Goal: Task Accomplishment & Management: Complete application form

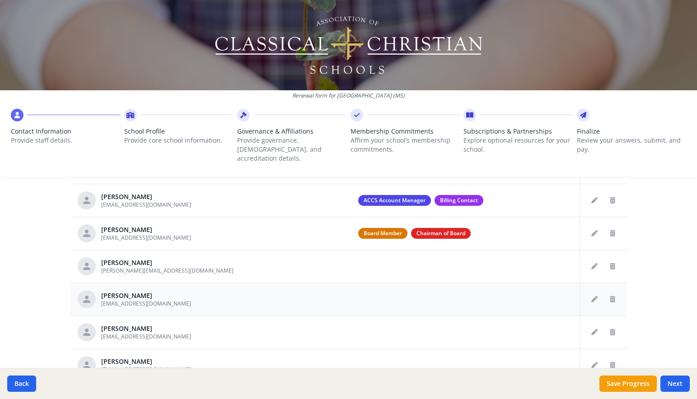
scroll to position [465, 0]
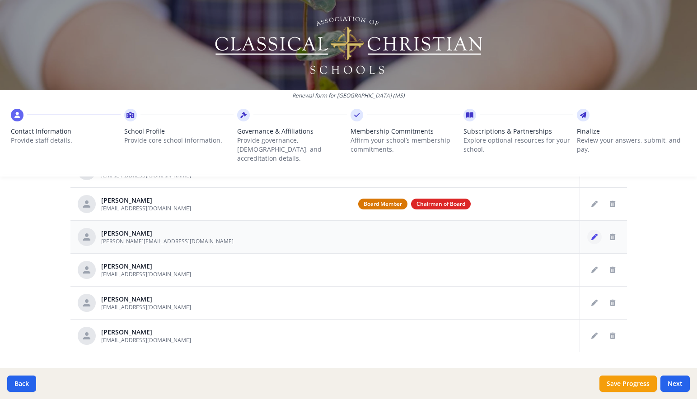
click at [591, 234] on icon "Edit staff" at bounding box center [594, 237] width 6 height 6
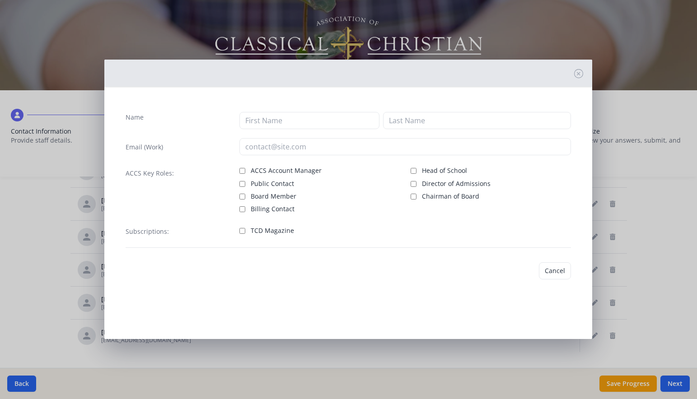
type input "Auston"
type input "Edwards"
type input "[PERSON_NAME][EMAIL_ADDRESS][DOMAIN_NAME]"
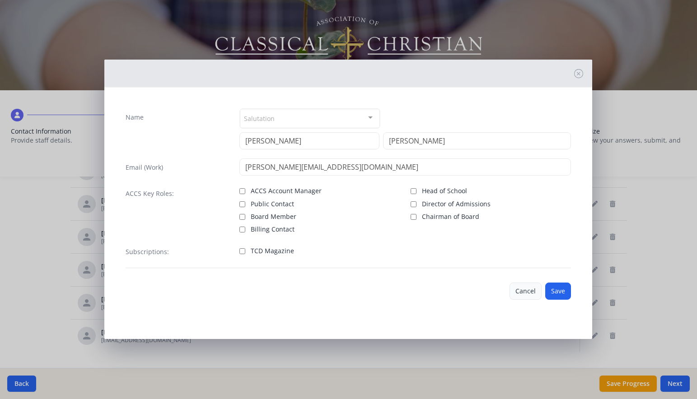
click at [528, 290] on button "Cancel" at bounding box center [526, 291] width 32 height 17
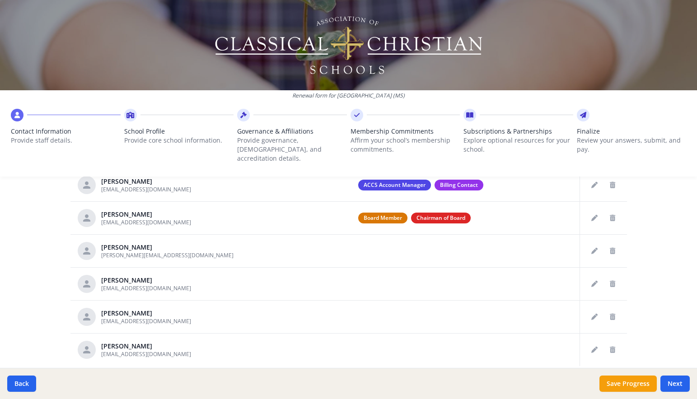
scroll to position [478, 0]
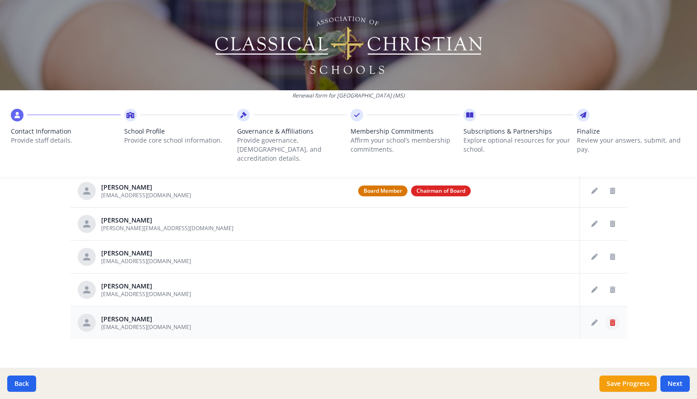
click at [611, 320] on icon "Delete staff" at bounding box center [612, 323] width 5 height 6
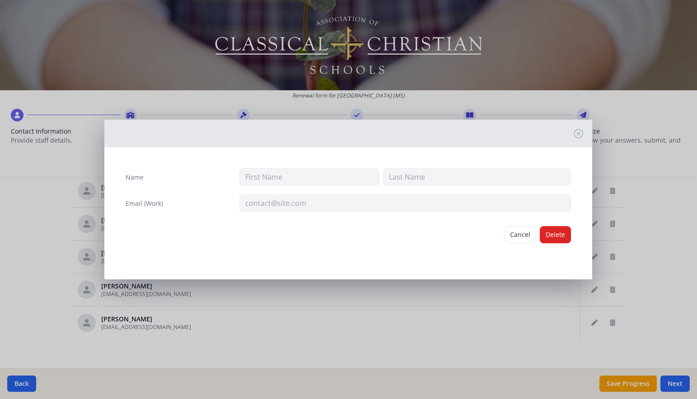
type input "Nikki"
type input "Starr"
type input "[EMAIL_ADDRESS][DOMAIN_NAME]"
click at [564, 238] on button "Delete" at bounding box center [555, 234] width 31 height 17
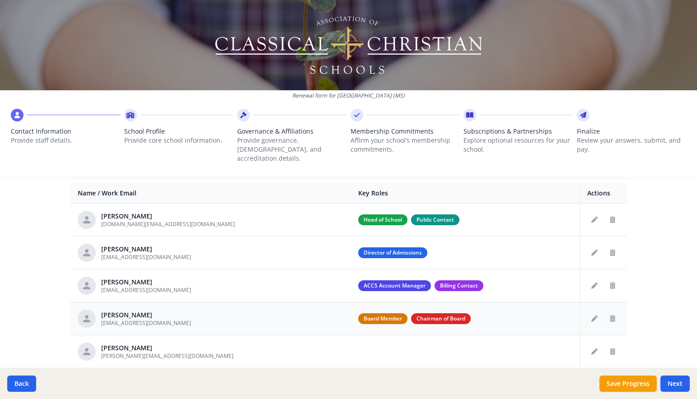
scroll to position [352, 0]
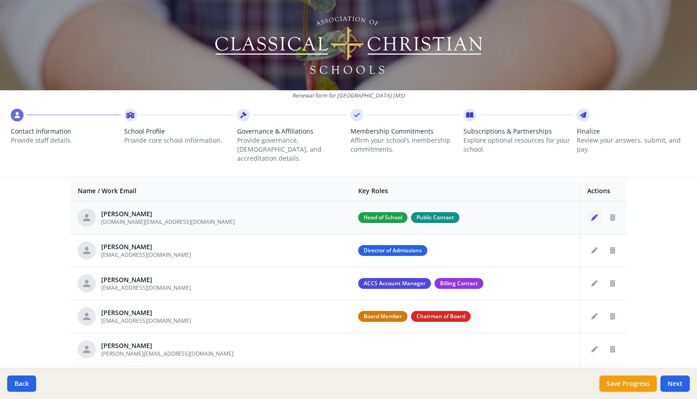
click at [592, 215] on icon "Edit staff" at bounding box center [594, 218] width 6 height 6
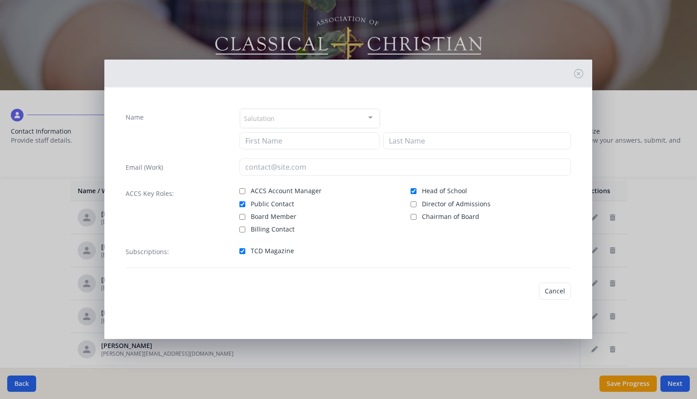
type input "Ann Lowrey"
type input "Forster"
type input "[DOMAIN_NAME][EMAIL_ADDRESS][DOMAIN_NAME]"
checkbox input "true"
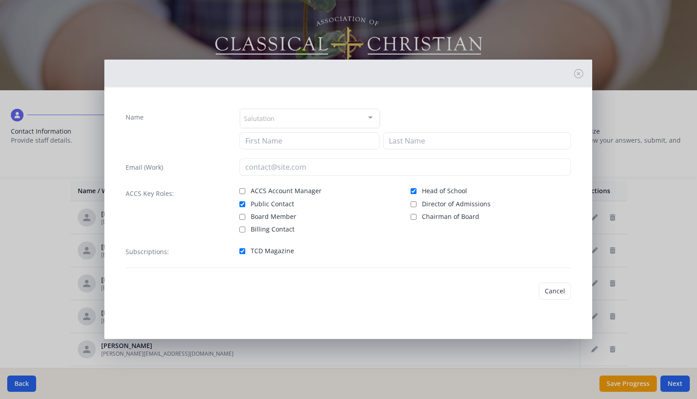
checkbox input "true"
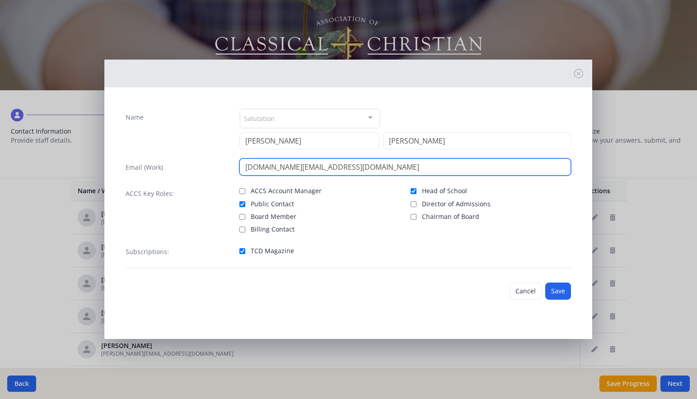
drag, startPoint x: 355, startPoint y: 166, endPoint x: 232, endPoint y: 164, distance: 123.3
type input "[EMAIL_ADDRESS][DOMAIN_NAME]"
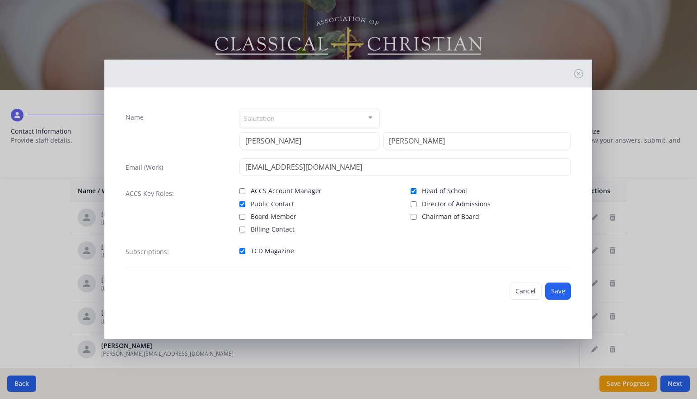
click at [557, 291] on button "Save" at bounding box center [558, 291] width 26 height 17
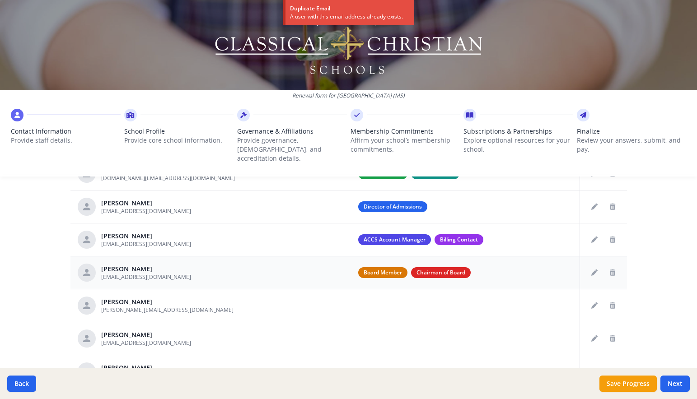
scroll to position [445, 0]
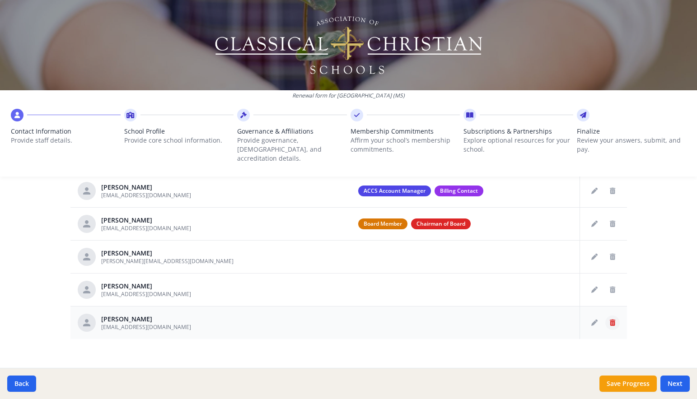
click at [606, 316] on button "Delete staff" at bounding box center [612, 323] width 14 height 14
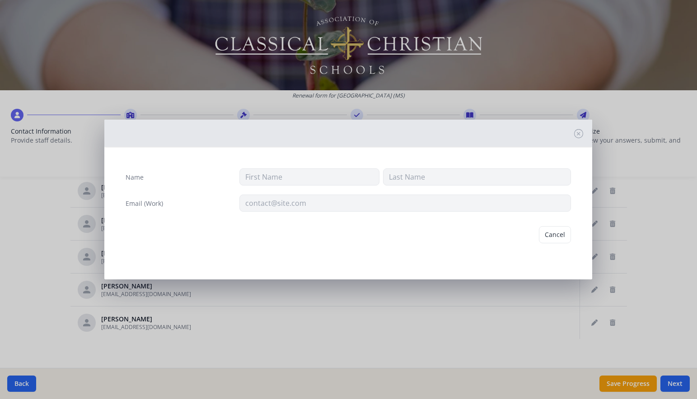
type input "Ann Lowrey"
type input "Forster"
type input "[EMAIL_ADDRESS][DOMAIN_NAME]"
click at [563, 236] on button "Delete" at bounding box center [555, 234] width 31 height 17
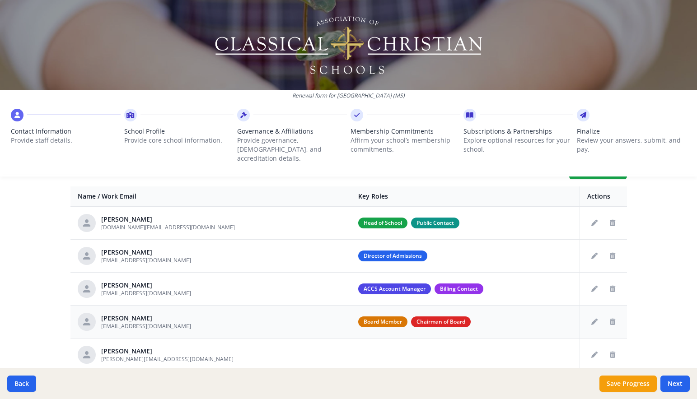
scroll to position [351, 0]
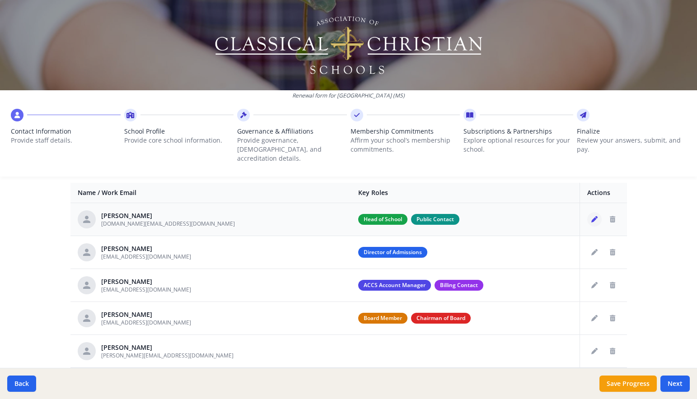
click at [591, 216] on icon "Edit staff" at bounding box center [594, 219] width 6 height 6
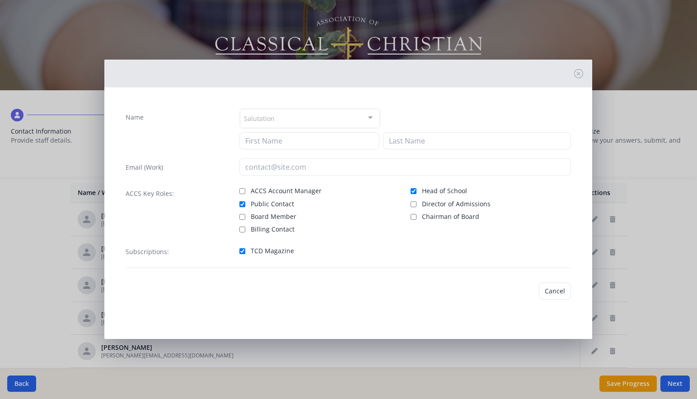
type input "Ann Lowrey"
type input "Forster"
type input "[DOMAIN_NAME][EMAIL_ADDRESS][DOMAIN_NAME]"
checkbox input "true"
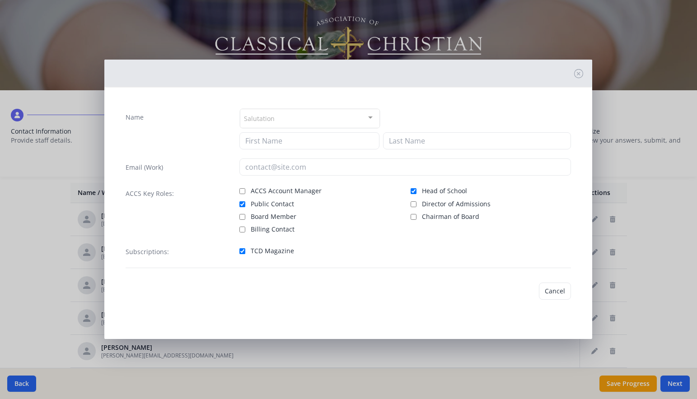
checkbox input "true"
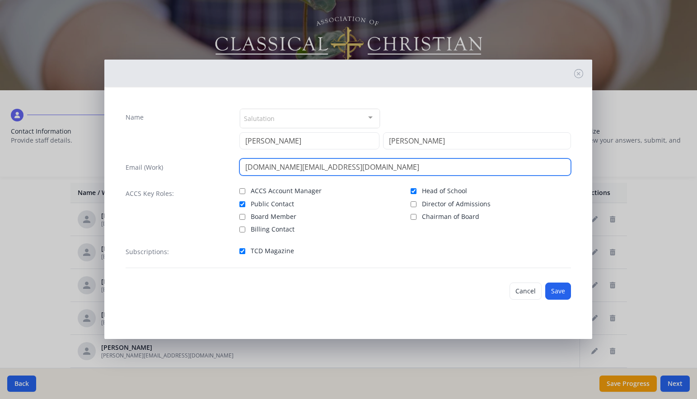
drag, startPoint x: 350, startPoint y: 166, endPoint x: 193, endPoint y: 164, distance: 157.2
type input "[EMAIL_ADDRESS][DOMAIN_NAME]"
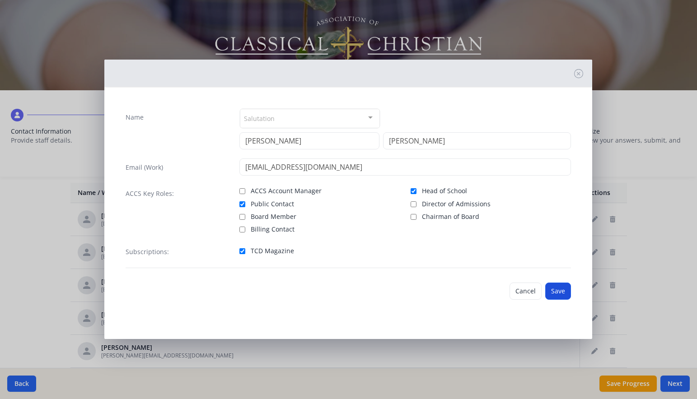
click at [565, 288] on button "Save" at bounding box center [558, 291] width 26 height 17
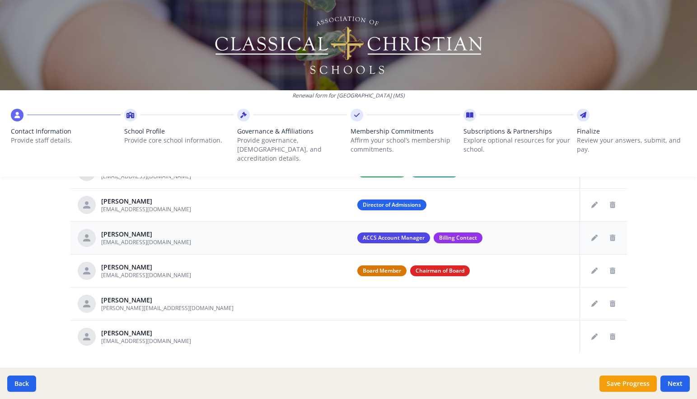
scroll to position [412, 0]
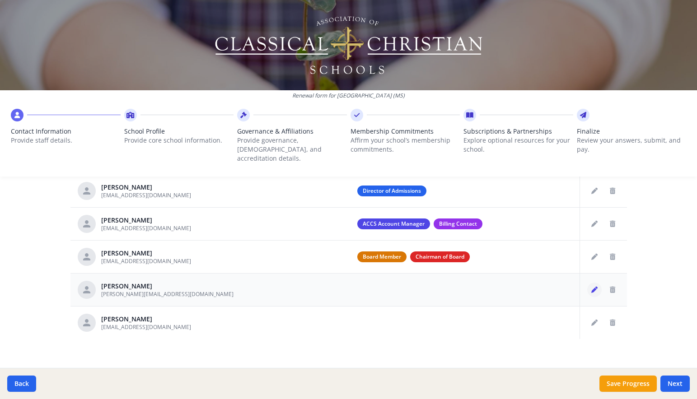
click at [591, 287] on icon "Edit staff" at bounding box center [594, 290] width 6 height 6
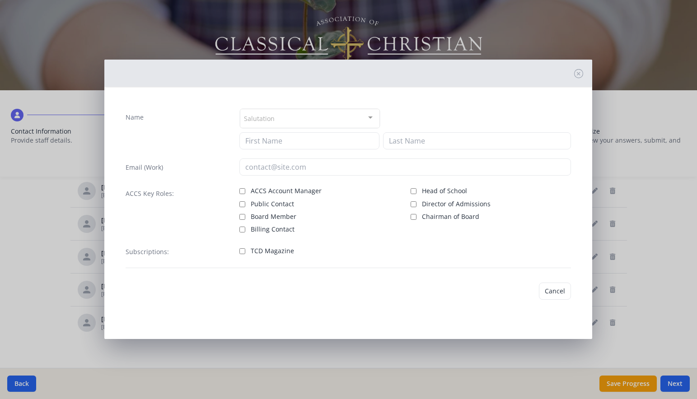
type input "Auston"
type input "Edwards"
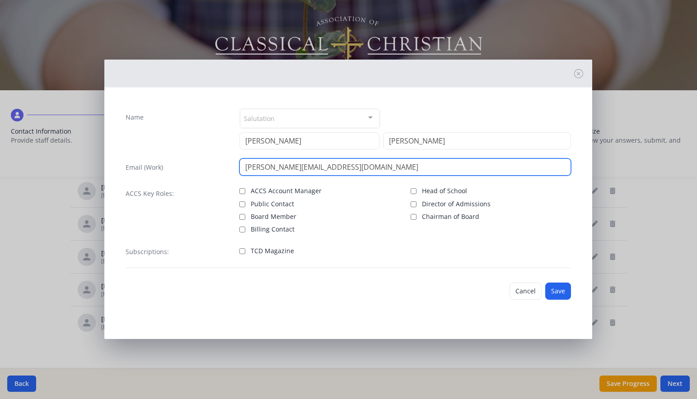
drag, startPoint x: 363, startPoint y: 166, endPoint x: 219, endPoint y: 166, distance: 144.1
type input "aedwards@augustinems.com"
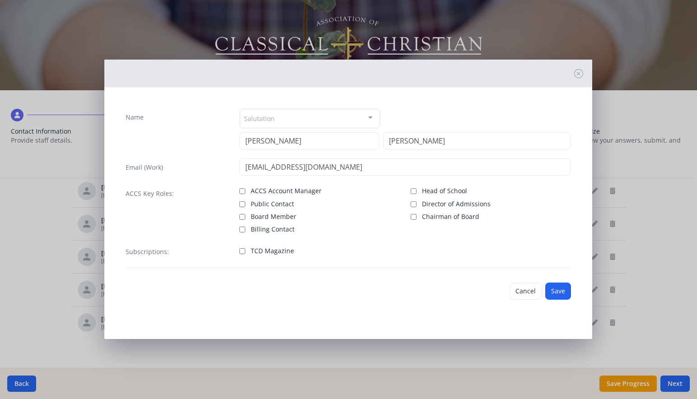
click at [562, 293] on button "Save" at bounding box center [558, 291] width 26 height 17
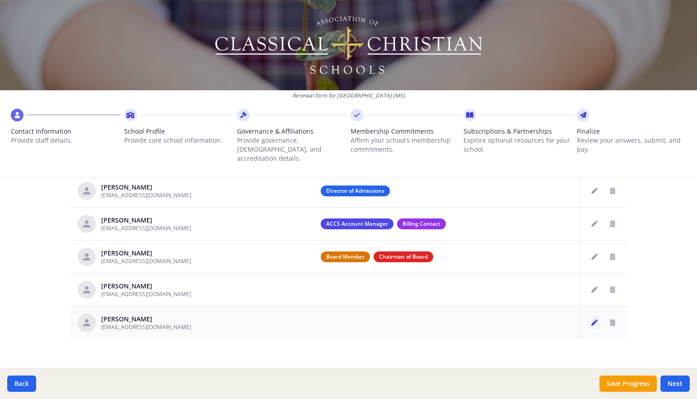
click at [594, 320] on icon "Edit staff" at bounding box center [594, 323] width 6 height 6
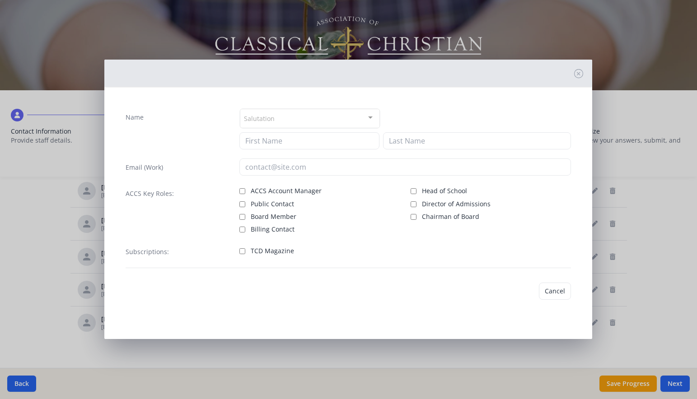
type input "Dara"
type input "Evans"
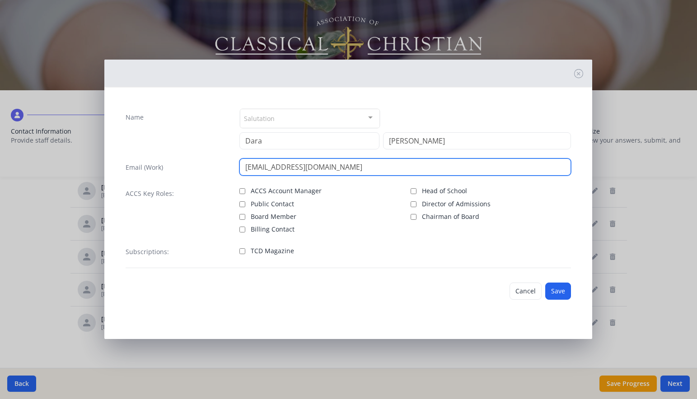
drag, startPoint x: 361, startPoint y: 167, endPoint x: 179, endPoint y: 170, distance: 181.6
type input "devans@augustinems.com"
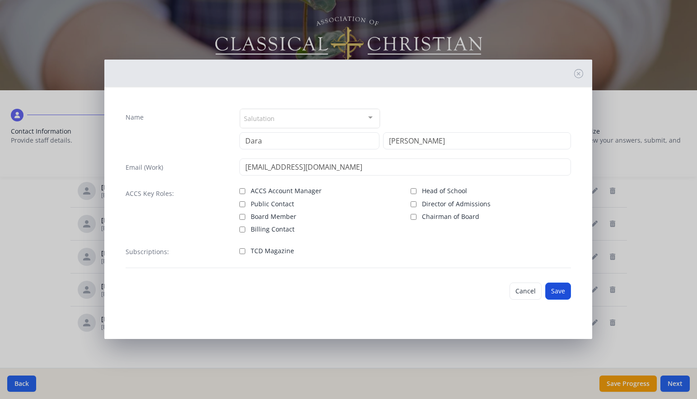
click at [548, 287] on button "Save" at bounding box center [558, 291] width 26 height 17
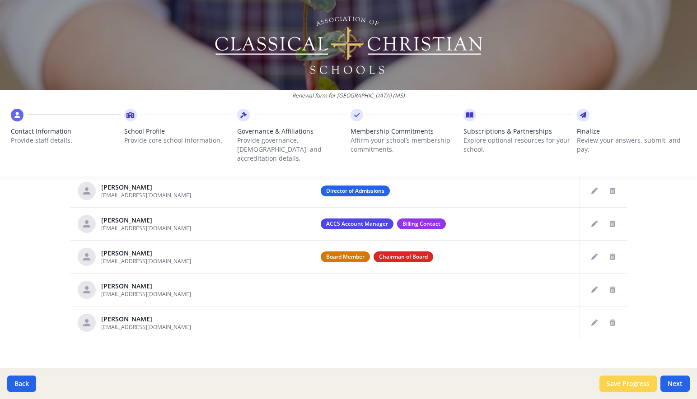
drag, startPoint x: 634, startPoint y: 381, endPoint x: 626, endPoint y: 383, distance: 8.9
click at [635, 381] on button "Save Progress" at bounding box center [627, 384] width 57 height 16
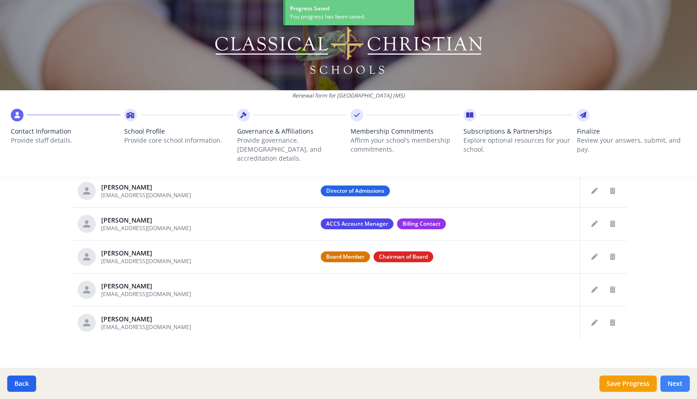
click at [672, 384] on button "Next" at bounding box center [674, 384] width 29 height 16
type input "(769) 972-1386"
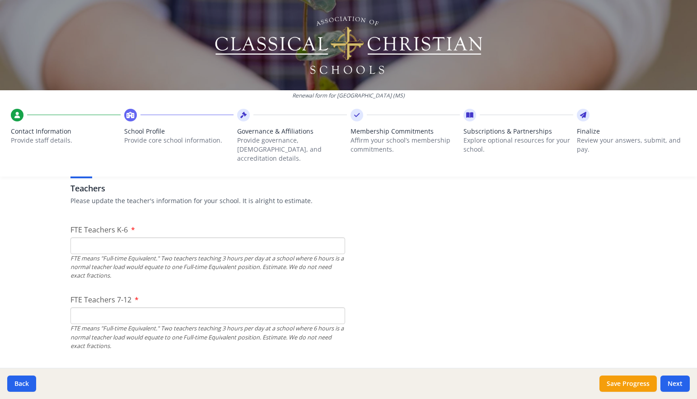
scroll to position [534, 0]
click at [140, 237] on input "FTE Teachers K-6" at bounding box center [207, 245] width 275 height 17
type input "20"
click at [228, 307] on input "FTE Teachers 7-12" at bounding box center [207, 315] width 275 height 17
type input "15"
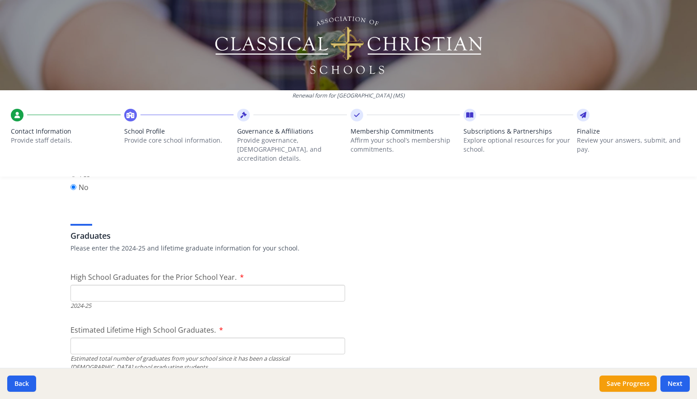
scroll to position [1240, 0]
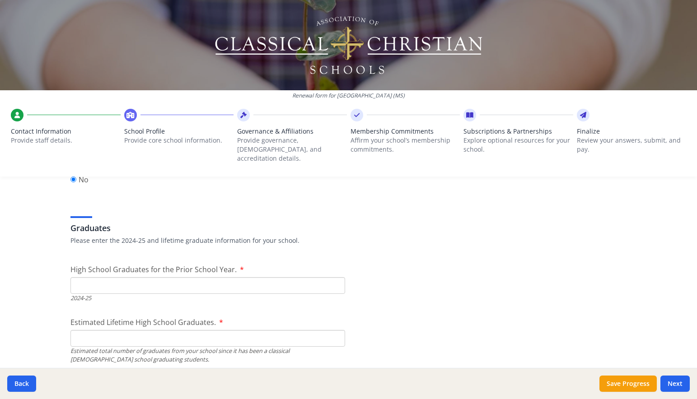
click at [259, 278] on input "High School Graduates for the Prior School Year." at bounding box center [207, 285] width 275 height 17
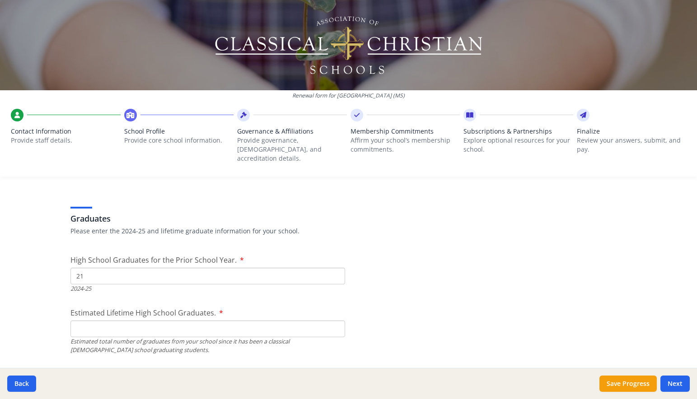
scroll to position [1275, 0]
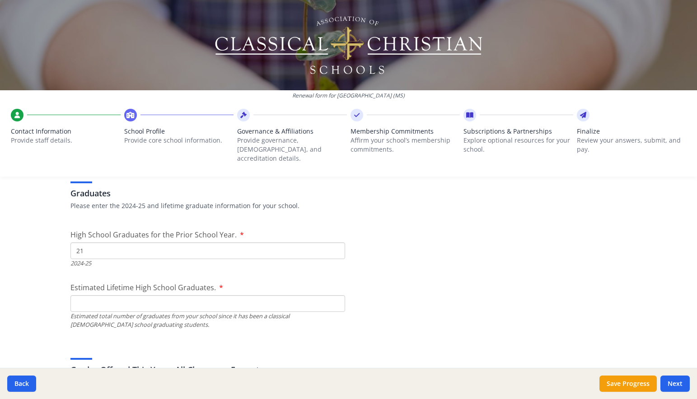
type input "21"
click at [168, 295] on input "Estimated Lifetime High School Graduates." at bounding box center [207, 303] width 275 height 17
type input "61"
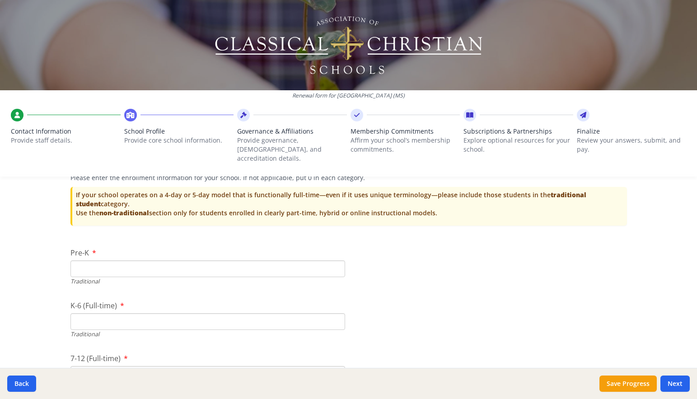
scroll to position [1848, 0]
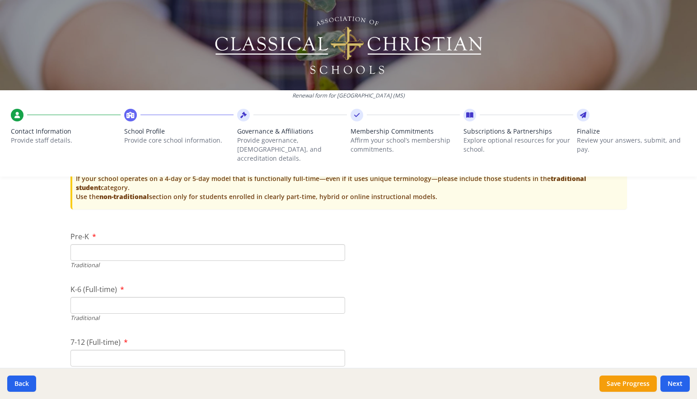
click at [258, 244] on input "Pre-K" at bounding box center [207, 252] width 275 height 17
click at [231, 244] on input "Pre-K" at bounding box center [207, 252] width 275 height 17
type input "5"
click at [173, 244] on input "Pre-K" at bounding box center [207, 252] width 275 height 17
type input "20"
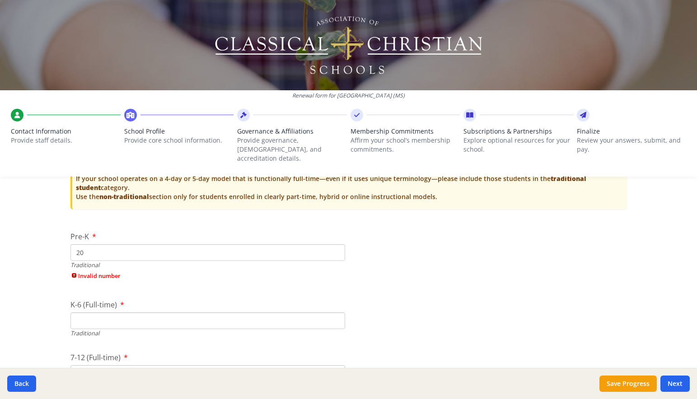
click at [184, 329] on div "Traditional" at bounding box center [207, 333] width 275 height 9
click at [270, 297] on input "K-6 (Full-time)" at bounding box center [207, 305] width 275 height 17
click at [169, 297] on input "K-6 (Full-time)" at bounding box center [207, 305] width 275 height 17
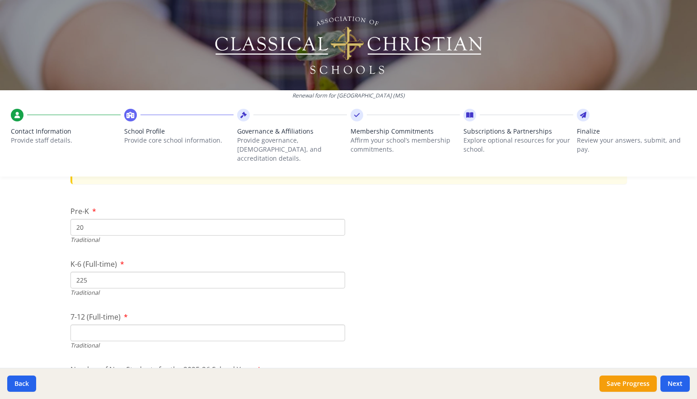
scroll to position [1903, 0]
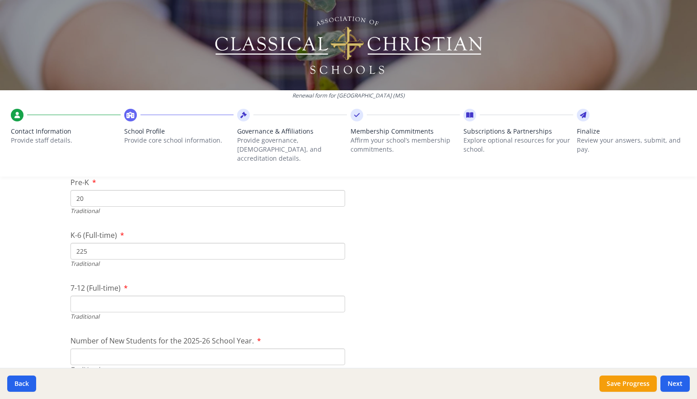
type input "225"
click at [267, 296] on input "7-12 (Full-time)" at bounding box center [207, 304] width 275 height 17
click at [160, 296] on input "7-12 (Full-time)" at bounding box center [207, 304] width 275 height 17
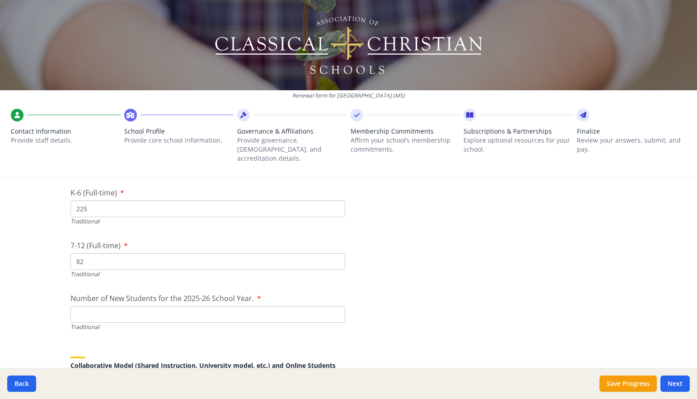
scroll to position [1984, 0]
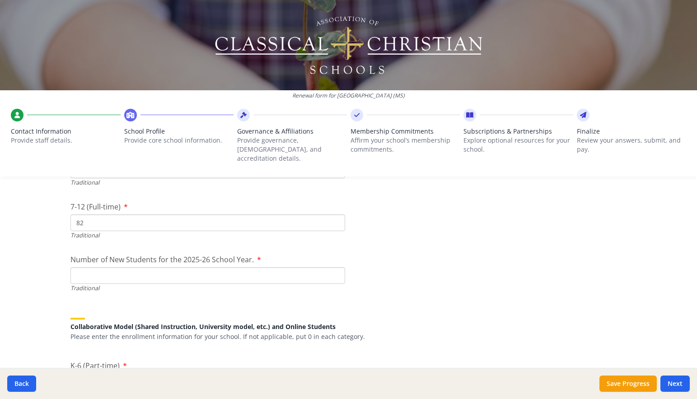
type input "82"
click at [199, 267] on input "Number of New Students for the 2025-26 School Year." at bounding box center [207, 275] width 275 height 17
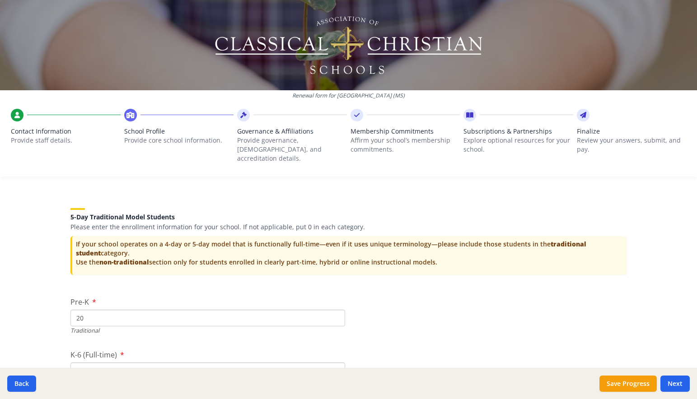
scroll to position [1776, 0]
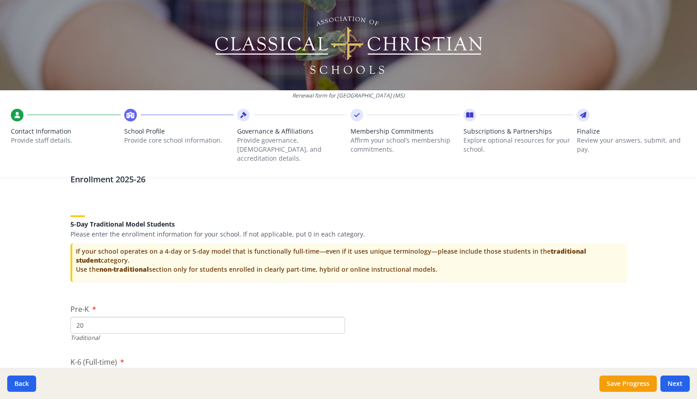
drag, startPoint x: 148, startPoint y: 256, endPoint x: 90, endPoint y: 254, distance: 57.4
click at [90, 254] on p "If your school operates on a 4-day or 5-day model that is functionally full-tim…" at bounding box center [349, 260] width 547 height 27
drag, startPoint x: 128, startPoint y: 311, endPoint x: 56, endPoint y: 312, distance: 72.7
click at [56, 312] on div "Renewal form for Saint Augustine School (MS) Contact Information Provide staff …" at bounding box center [348, 199] width 697 height 399
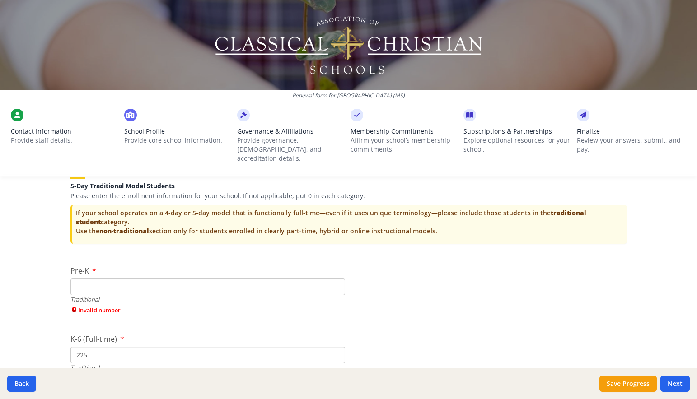
scroll to position [1868, 0]
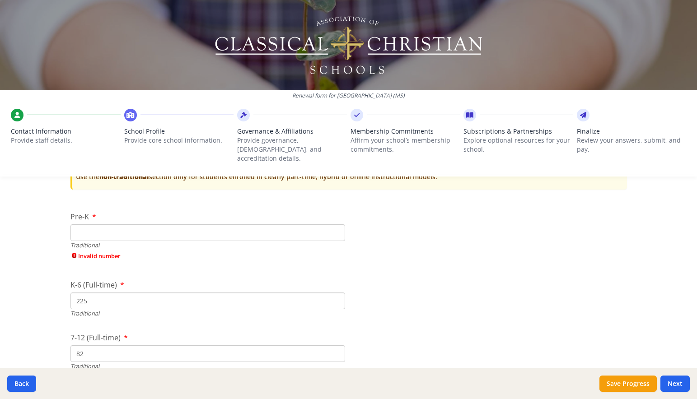
drag, startPoint x: 112, startPoint y: 287, endPoint x: 66, endPoint y: 286, distance: 46.1
click at [70, 293] on input "225" at bounding box center [207, 301] width 275 height 17
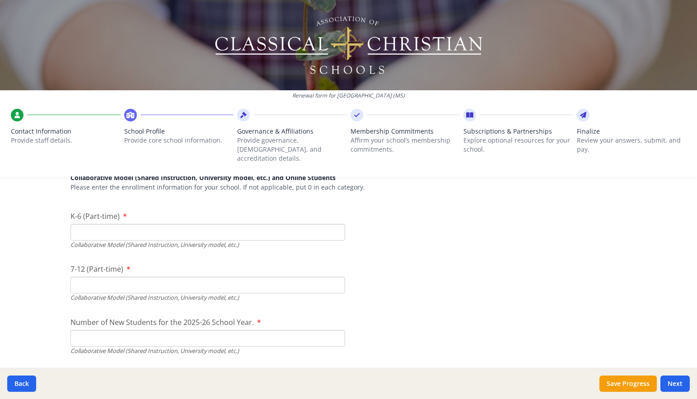
scroll to position [2165, 0]
click at [126, 223] on input "K-6 (Part-time)" at bounding box center [207, 231] width 275 height 17
paste input "225"
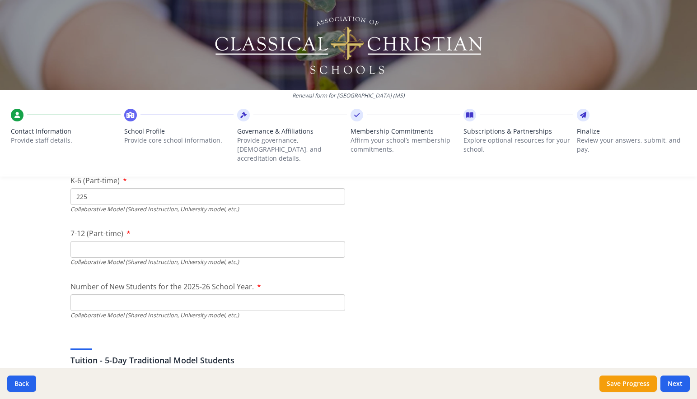
scroll to position [2198, 0]
type input "225"
click at [121, 243] on input "7-12 (Part-time)" at bounding box center [207, 251] width 275 height 17
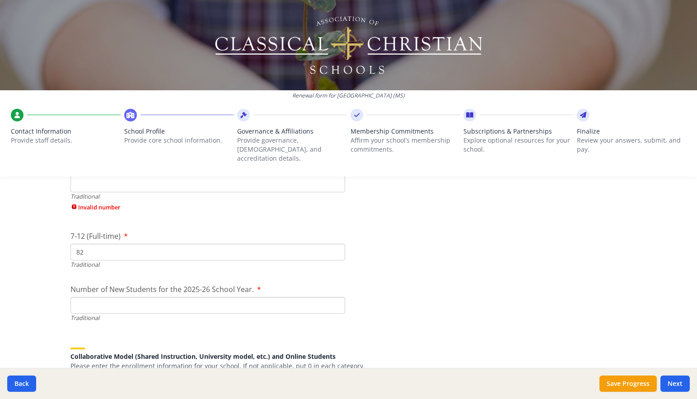
scroll to position [1984, 0]
type input "82"
drag, startPoint x: 86, startPoint y: 242, endPoint x: 56, endPoint y: 240, distance: 30.8
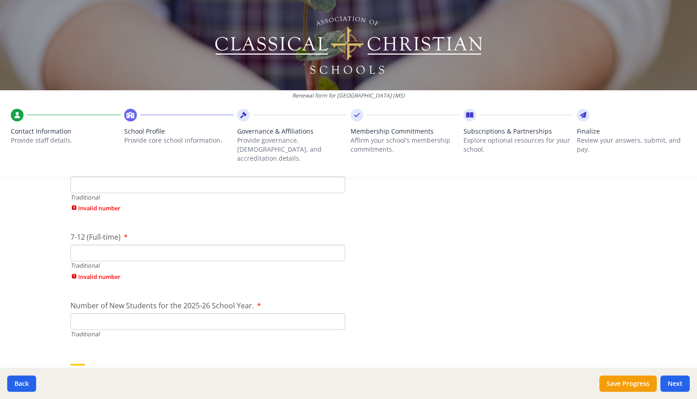
click at [54, 254] on div "Renewal form for Saint Augustine School (MS) Contact Information Provide staff …" at bounding box center [348, 199] width 697 height 399
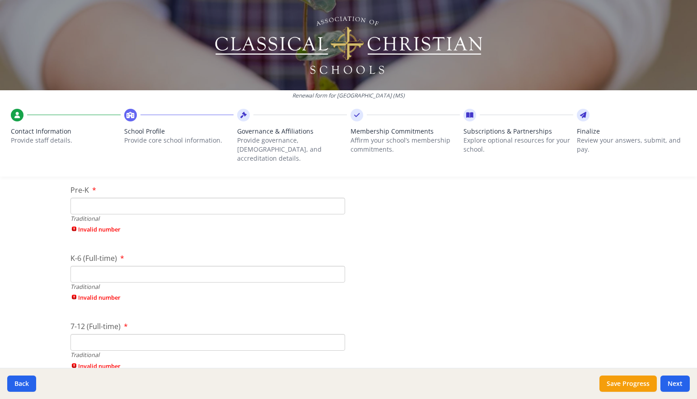
scroll to position [1804, 0]
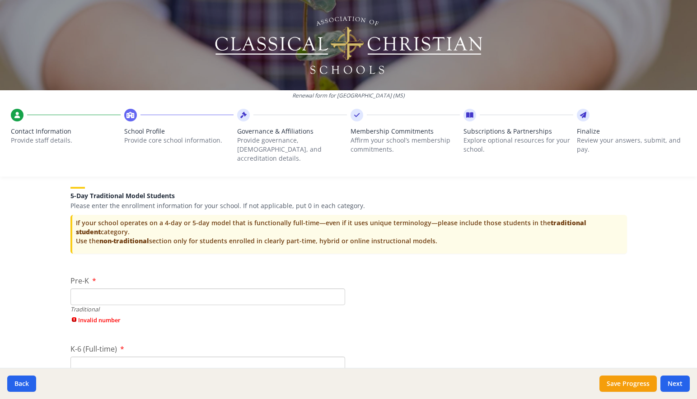
click at [84, 289] on input "Pre-K" at bounding box center [207, 297] width 275 height 17
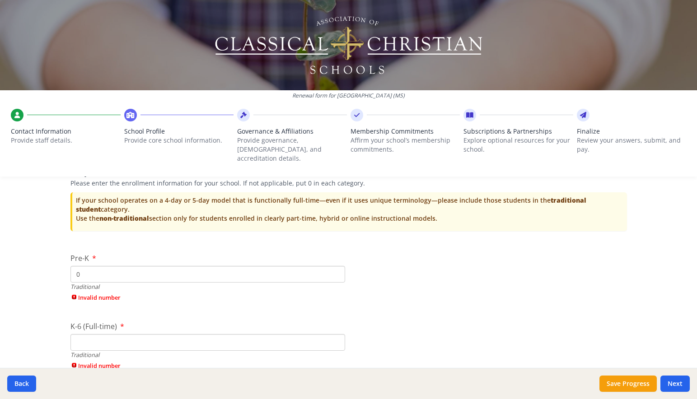
scroll to position [1812, 0]
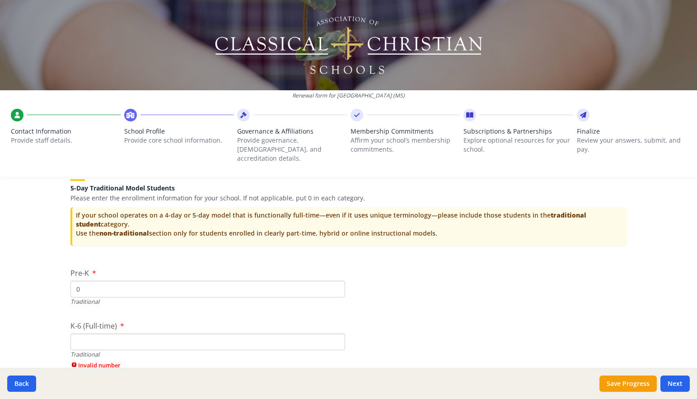
type input "0"
click at [116, 334] on input "K-6 (Full-time)" at bounding box center [207, 342] width 275 height 17
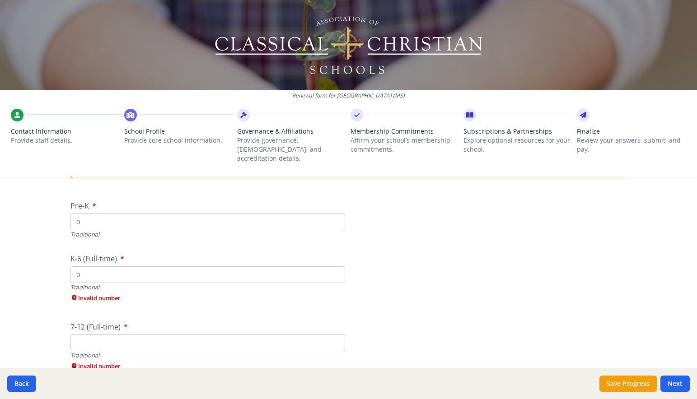
type input "0"
click at [109, 327] on div "7-12 (Full-time) Traditional Invalid number" at bounding box center [207, 333] width 275 height 54
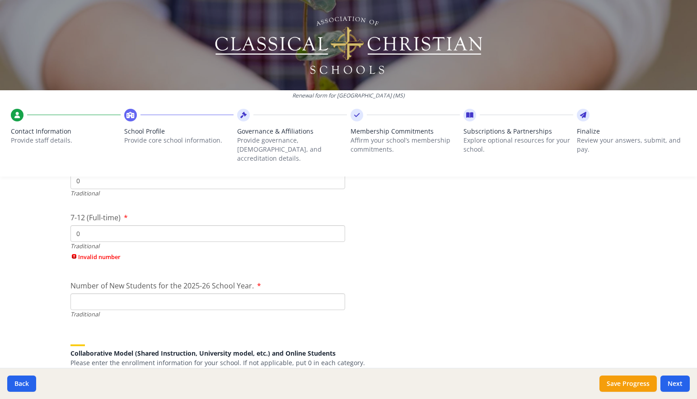
scroll to position [2004, 0]
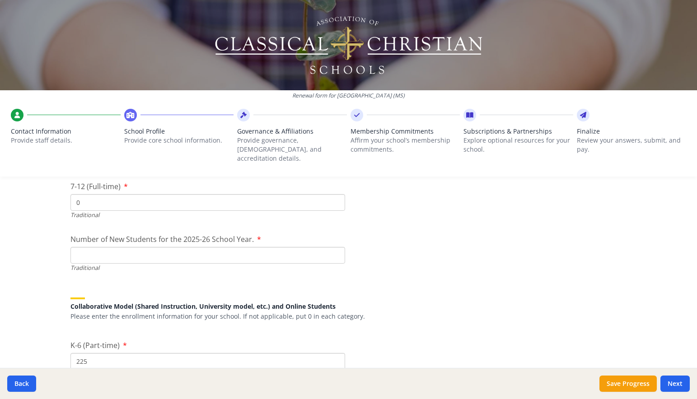
type input "0"
click at [123, 247] on input "Number of New Students for the 2025-26 School Year." at bounding box center [207, 255] width 275 height 17
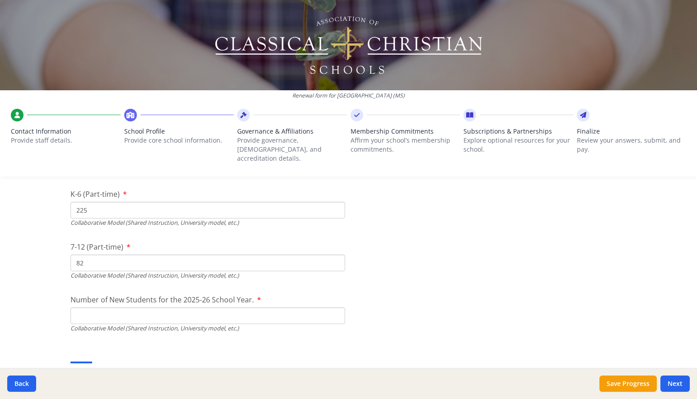
scroll to position [2160, 0]
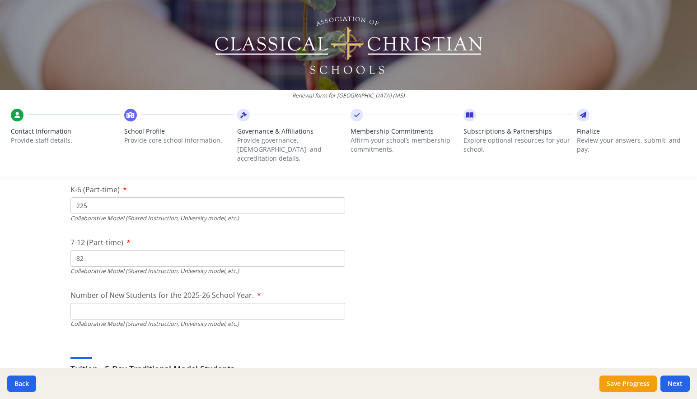
type input "0"
click at [136, 304] on input "Number of New Students for the 2025-26 School Year." at bounding box center [207, 311] width 275 height 17
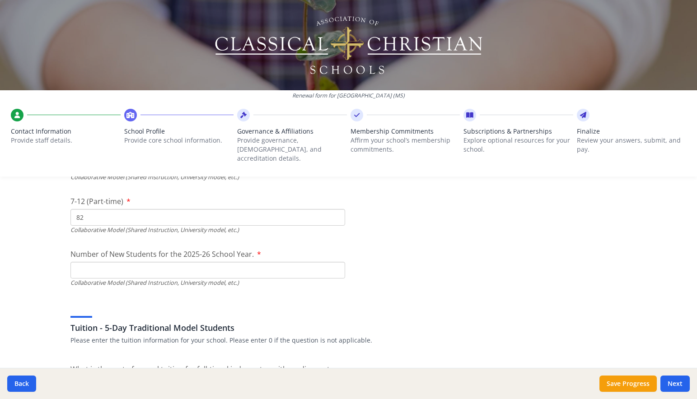
scroll to position [2210, 0]
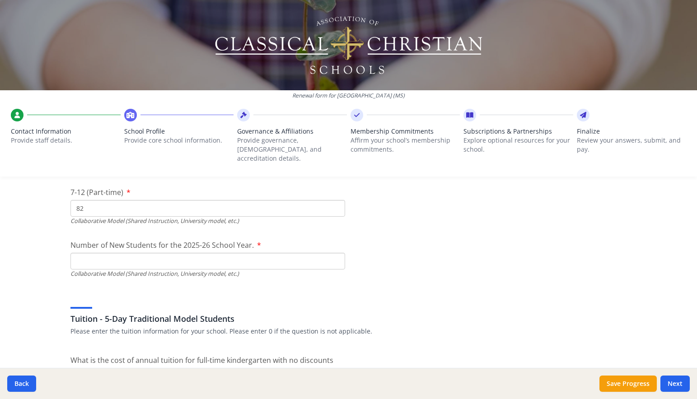
click at [148, 253] on input "Number of New Students for the 2025-26 School Year." at bounding box center [207, 261] width 275 height 17
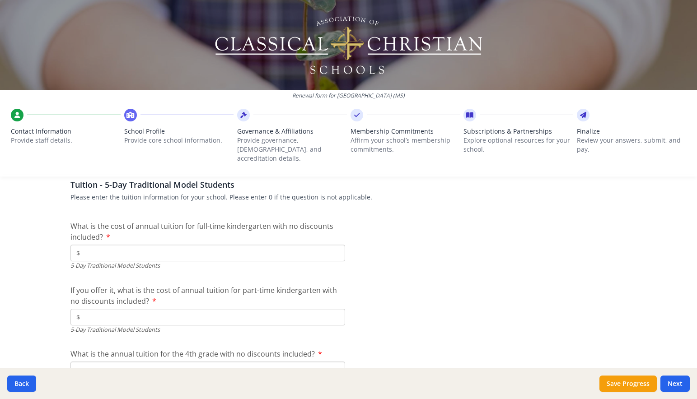
scroll to position [2337, 0]
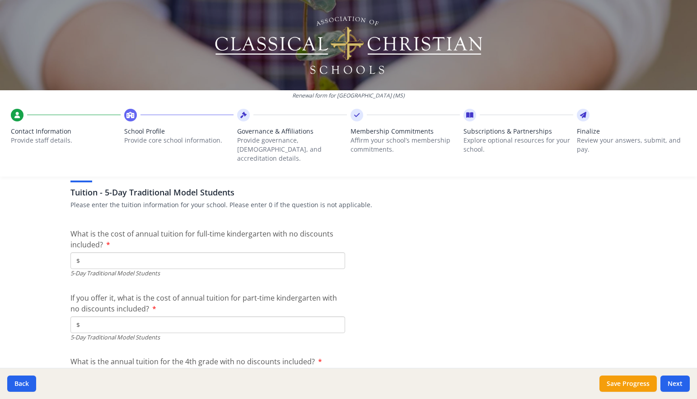
click at [145, 253] on input "$" at bounding box center [207, 261] width 275 height 17
type input "$0"
drag, startPoint x: 135, startPoint y: 318, endPoint x: 134, endPoint y: 313, distance: 4.7
click at [135, 318] on input "$" at bounding box center [207, 325] width 275 height 17
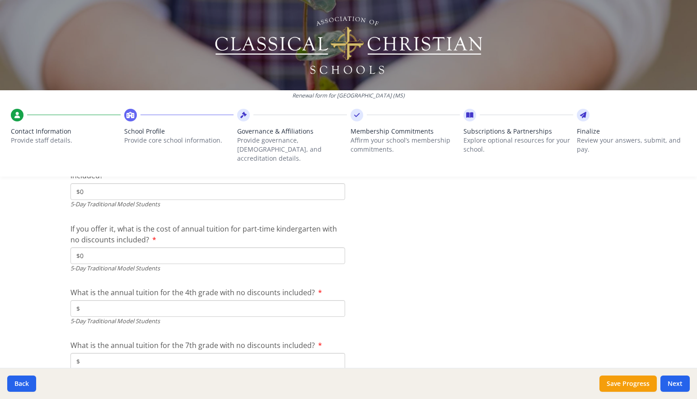
scroll to position [2407, 0]
type input "$0"
click at [136, 299] on input "$" at bounding box center [207, 307] width 275 height 17
type input "$0"
click at [120, 352] on input "$" at bounding box center [207, 360] width 275 height 17
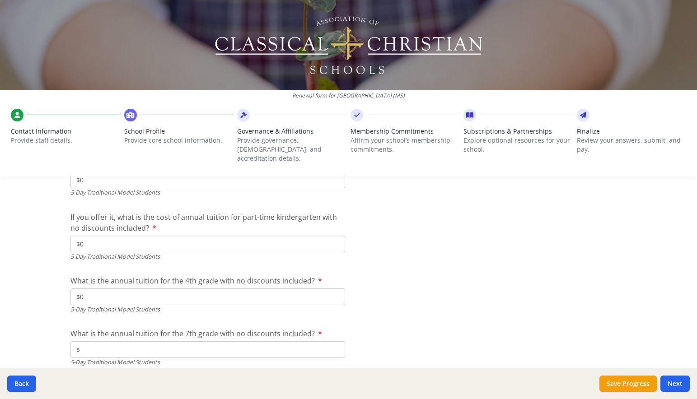
scroll to position [2463, 0]
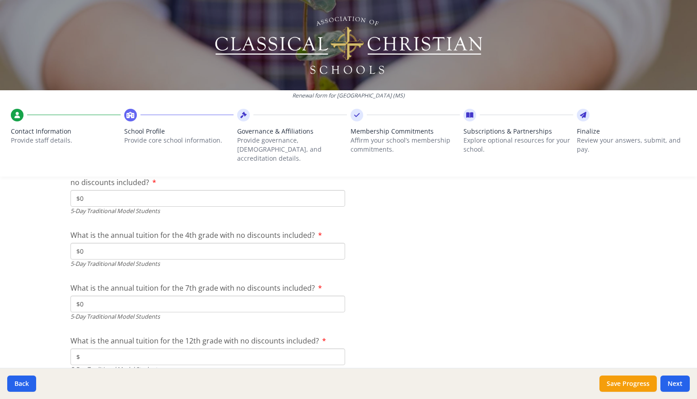
type input "$0"
click at [120, 349] on input "$" at bounding box center [207, 357] width 275 height 17
type input "$0"
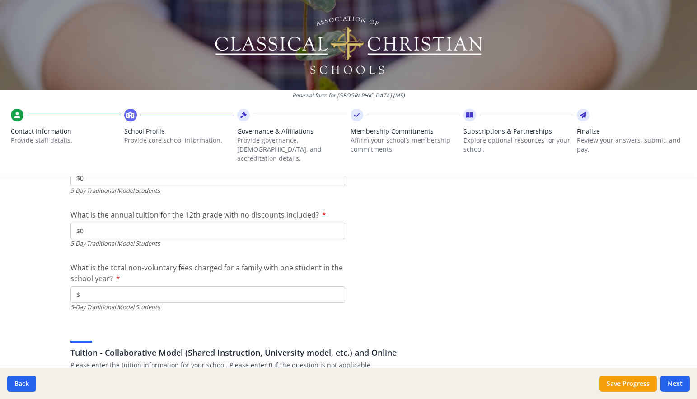
scroll to position [2551, 0]
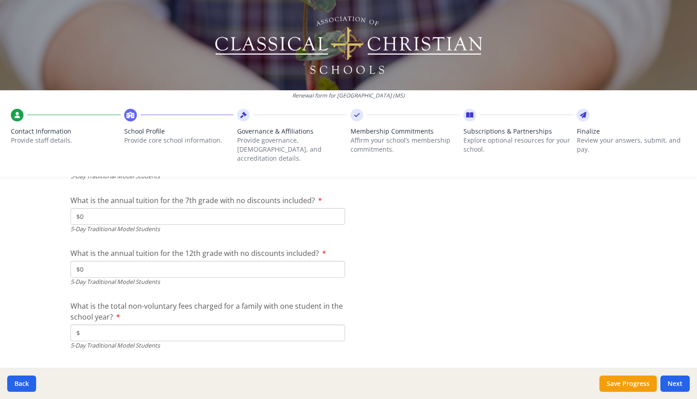
click at [120, 325] on input "$" at bounding box center [207, 333] width 275 height 17
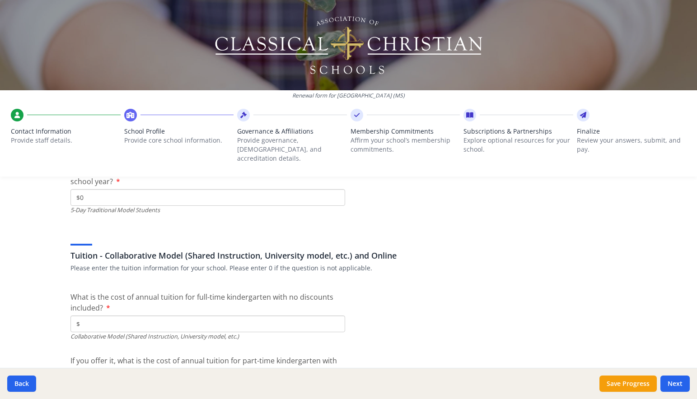
scroll to position [2698, 0]
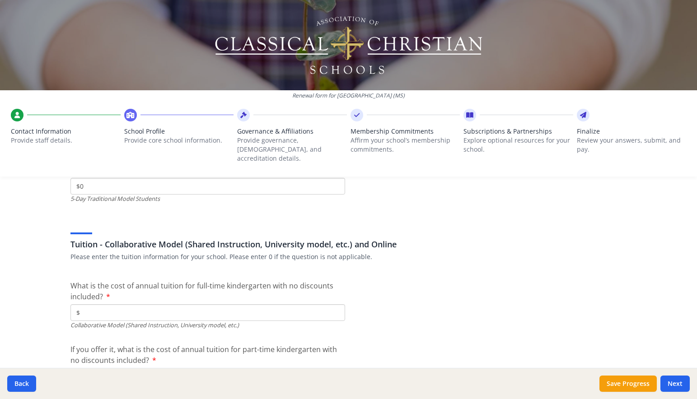
type input "$0"
click at [140, 304] on input "$" at bounding box center [207, 312] width 275 height 17
click at [201, 304] on input "$" at bounding box center [207, 312] width 275 height 17
type input "$4 450"
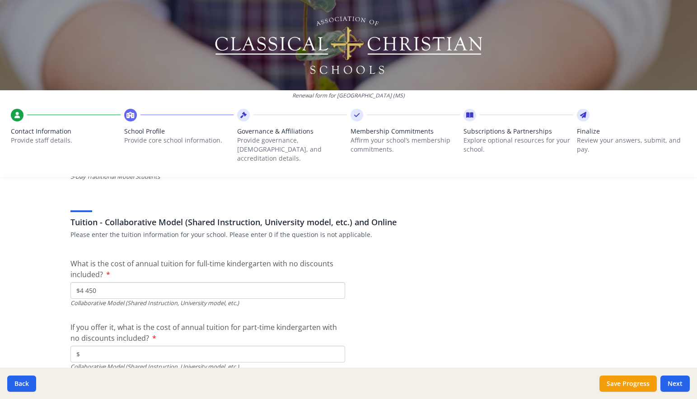
scroll to position [2747, 0]
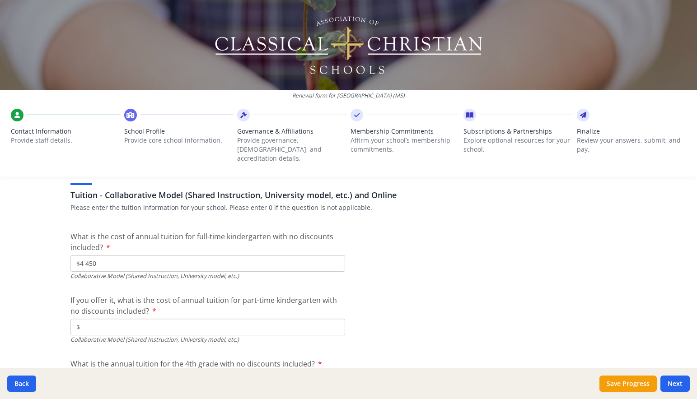
click at [231, 319] on input "$" at bounding box center [207, 327] width 275 height 17
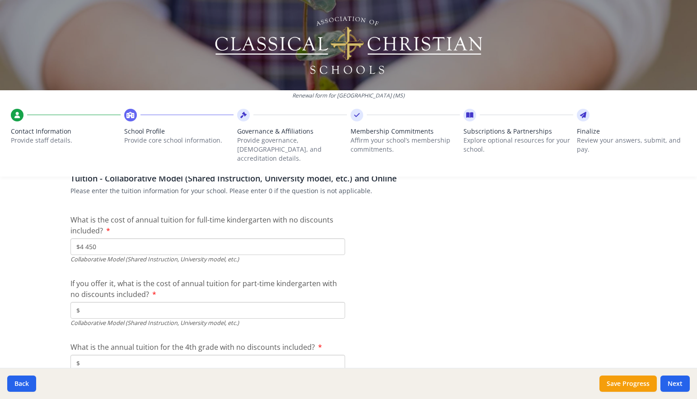
scroll to position [2770, 0]
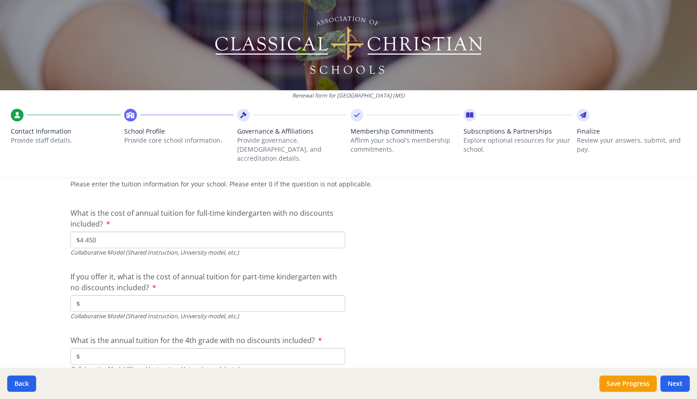
click at [132, 295] on input "$" at bounding box center [207, 303] width 275 height 17
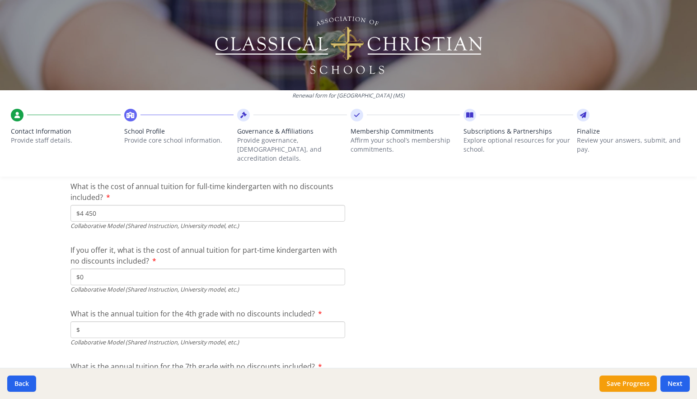
scroll to position [2802, 0]
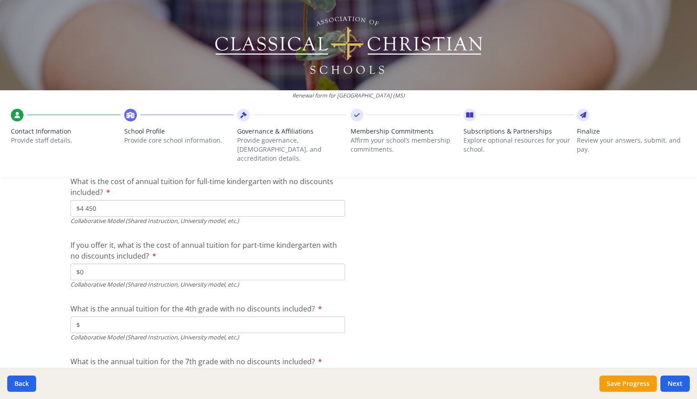
type input "$0"
click at [165, 317] on input "$" at bounding box center [207, 325] width 275 height 17
click at [173, 317] on input "$" at bounding box center [207, 325] width 275 height 17
type input "$5 400"
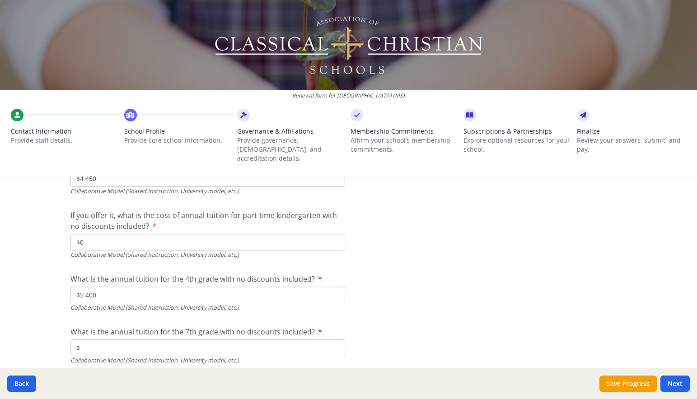
scroll to position [2845, 0]
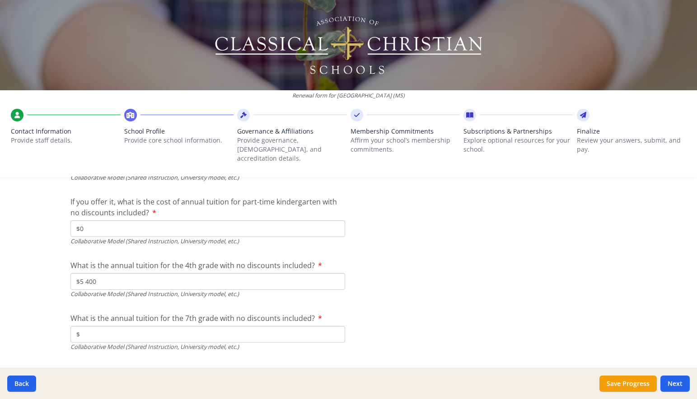
click at [167, 326] on input "$" at bounding box center [207, 334] width 275 height 17
click at [201, 326] on input "$" at bounding box center [207, 334] width 275 height 17
type input "$6 400"
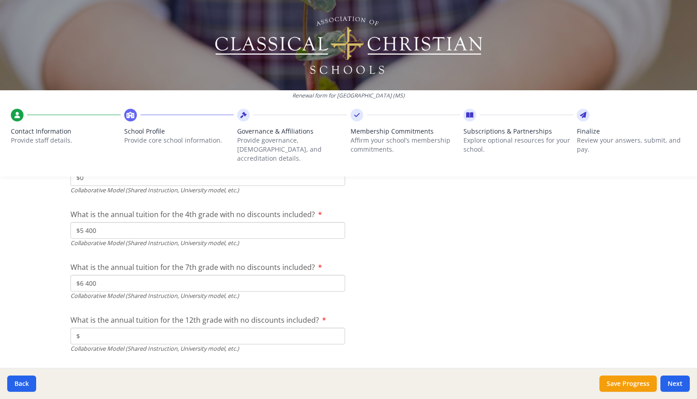
scroll to position [2966, 0]
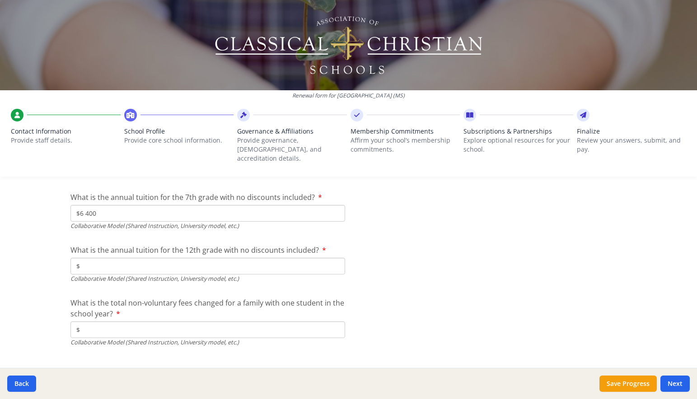
click at [140, 258] on input "$" at bounding box center [207, 266] width 275 height 17
click at [154, 258] on input "$" at bounding box center [207, 266] width 275 height 17
type input "$7 900"
click at [159, 322] on input "$" at bounding box center [207, 330] width 275 height 17
type input "$100"
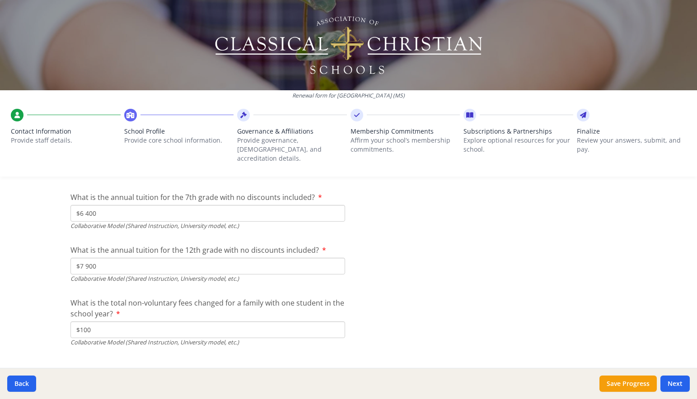
click at [176, 298] on span "What is the total non-voluntary fees changed for a family with one student in t…" at bounding box center [207, 308] width 274 height 21
click at [176, 322] on input "$100" at bounding box center [207, 330] width 275 height 17
drag, startPoint x: 371, startPoint y: 311, endPoint x: 364, endPoint y: 310, distance: 7.3
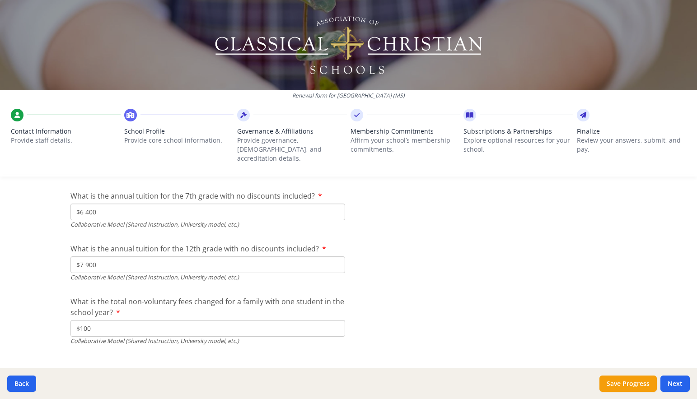
drag, startPoint x: 616, startPoint y: 382, endPoint x: 589, endPoint y: 386, distance: 27.0
click at [616, 382] on button "Save Progress" at bounding box center [627, 384] width 57 height 16
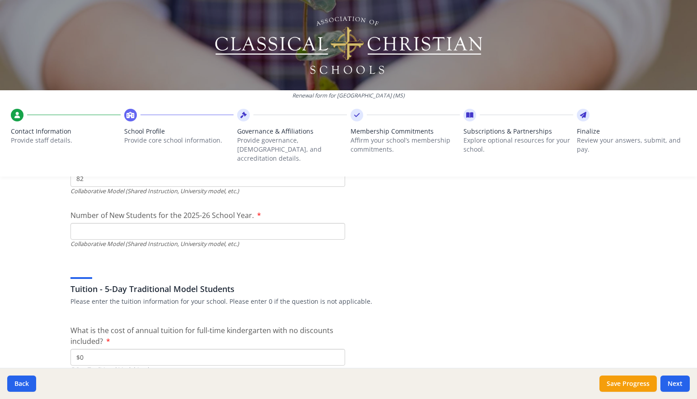
scroll to position [2199, 0]
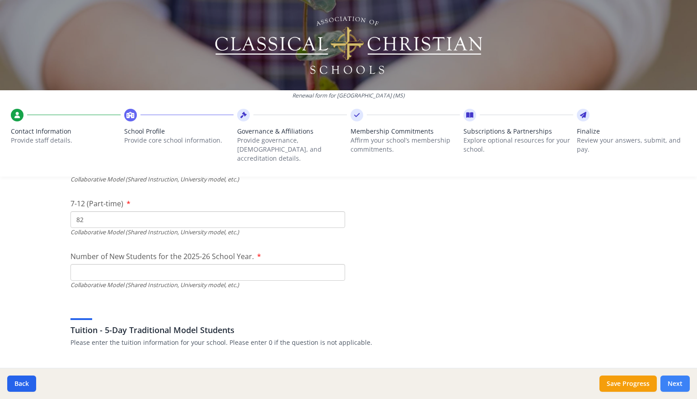
click at [677, 379] on button "Next" at bounding box center [674, 384] width 29 height 16
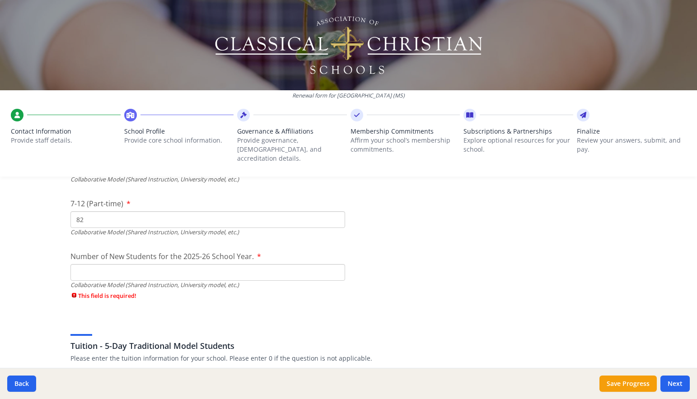
click at [204, 264] on input "Number of New Students for the 2025-26 School Year." at bounding box center [207, 272] width 275 height 17
click at [192, 264] on input "Number of New Students for the 2025-26 School Year." at bounding box center [207, 272] width 275 height 17
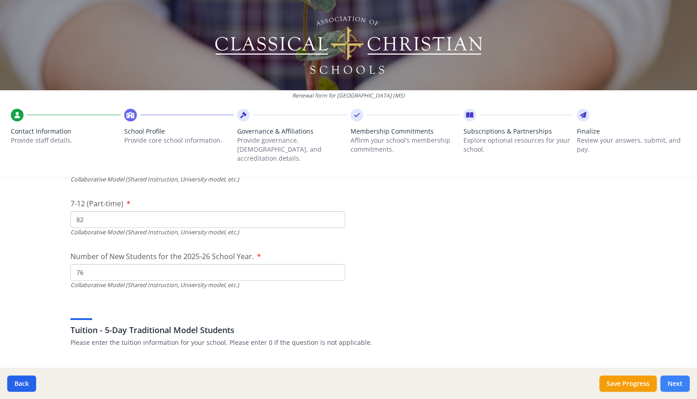
type input "76"
click at [680, 381] on button "Next" at bounding box center [674, 384] width 29 height 16
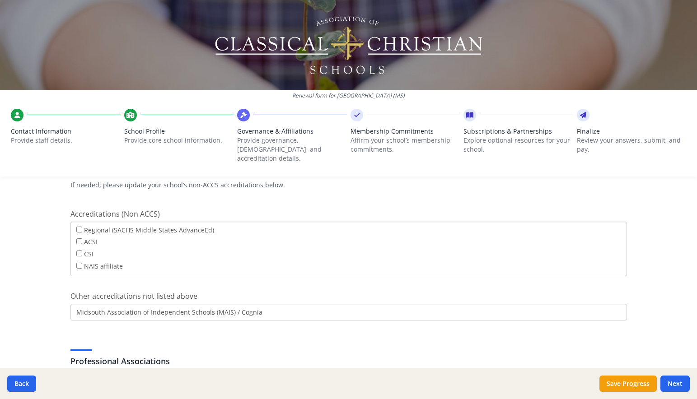
scroll to position [373, 0]
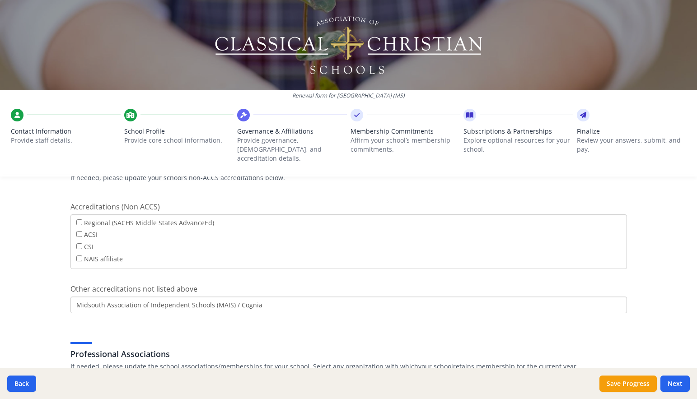
click at [50, 273] on div "Renewal form for Saint Augustine School (MS) Contact Information Provide staff …" at bounding box center [348, 199] width 697 height 399
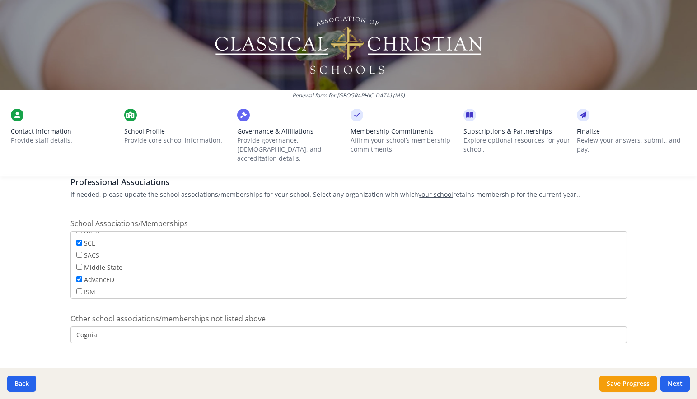
scroll to position [545, 0]
click at [680, 383] on button "Next" at bounding box center [674, 384] width 29 height 16
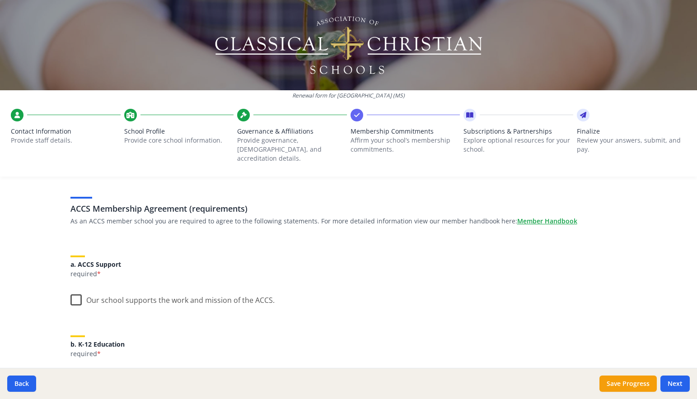
scroll to position [60, 0]
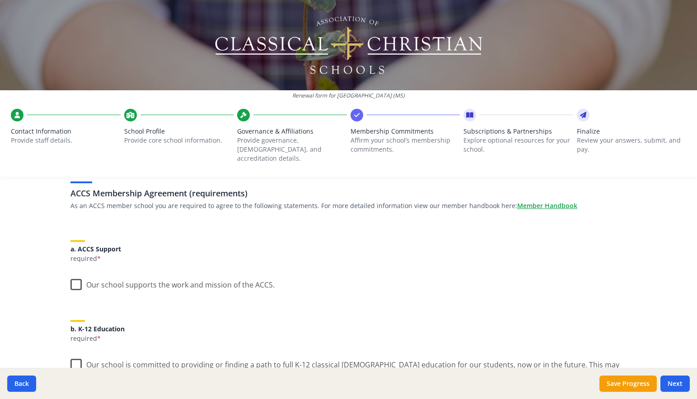
click at [72, 273] on label "Our school supports the work and mission of the ACCS." at bounding box center [172, 282] width 204 height 19
click at [0, 0] on input "Our school supports the work and mission of the ACCS." at bounding box center [0, 0] width 0 height 0
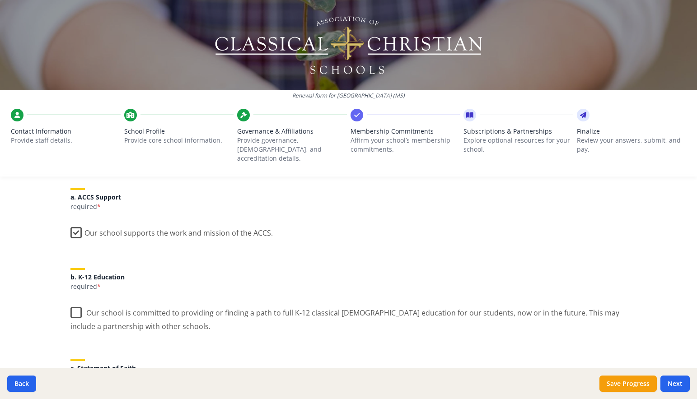
scroll to position [174, 0]
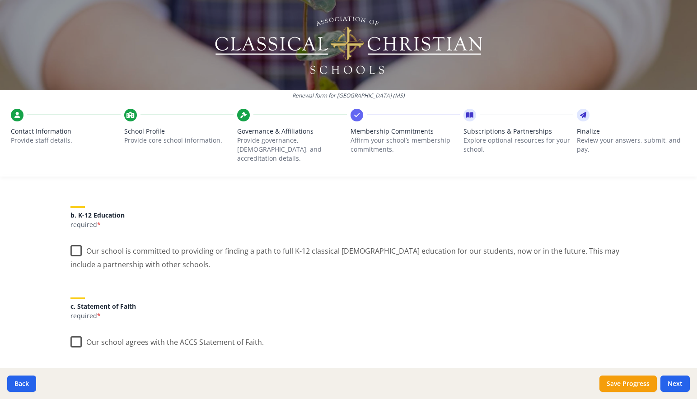
click at [73, 242] on label "Our school is committed to providing or finding a path to full K-12 classical C…" at bounding box center [348, 254] width 557 height 30
click at [0, 0] on input "Our school is committed to providing or finding a path to full K-12 classical C…" at bounding box center [0, 0] width 0 height 0
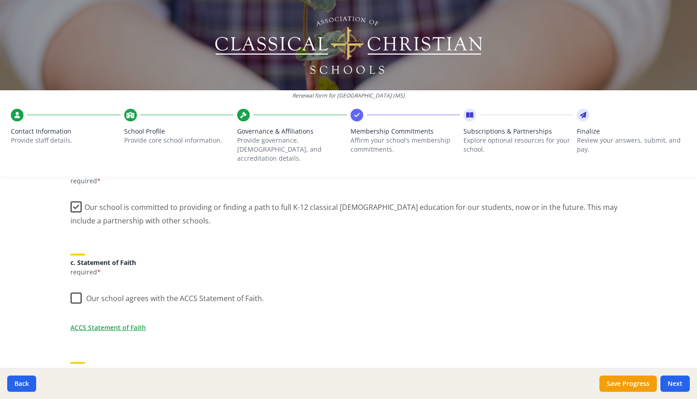
scroll to position [224, 0]
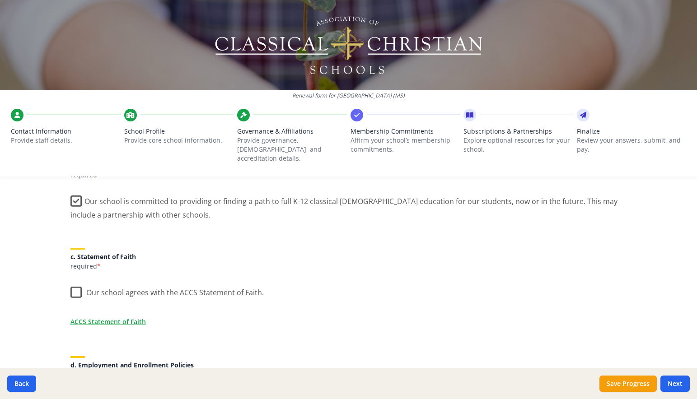
click at [71, 281] on label "Our school agrees with the ACCS Statement of Faith." at bounding box center [166, 290] width 193 height 19
click at [0, 0] on input "Our school agrees with the ACCS Statement of Faith." at bounding box center [0, 0] width 0 height 0
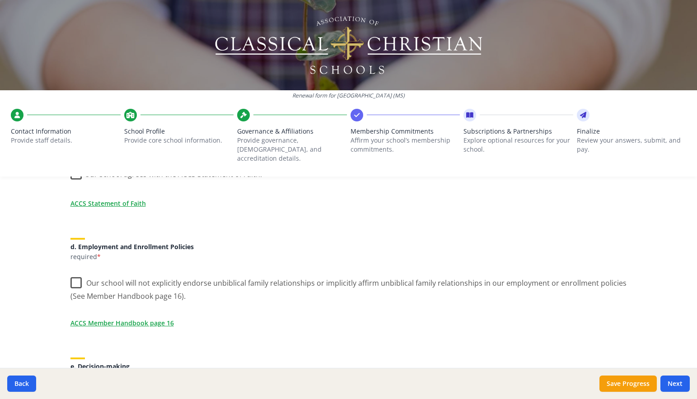
scroll to position [357, 0]
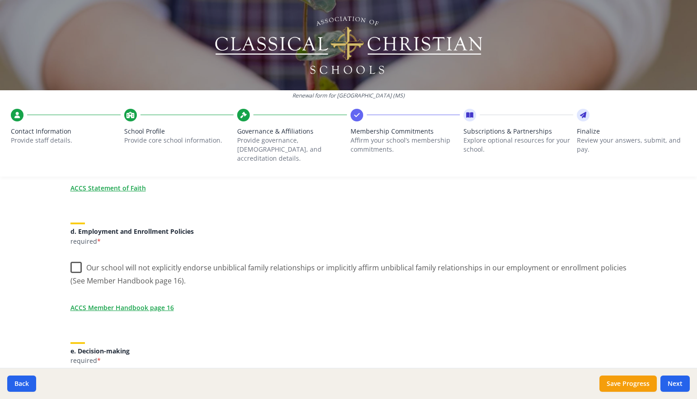
click at [75, 256] on label "Our school will not explicitly endorse unbiblical family relationships or impli…" at bounding box center [348, 271] width 557 height 30
click at [0, 0] on input "Our school will not explicitly endorse unbiblical family relationships or impli…" at bounding box center [0, 0] width 0 height 0
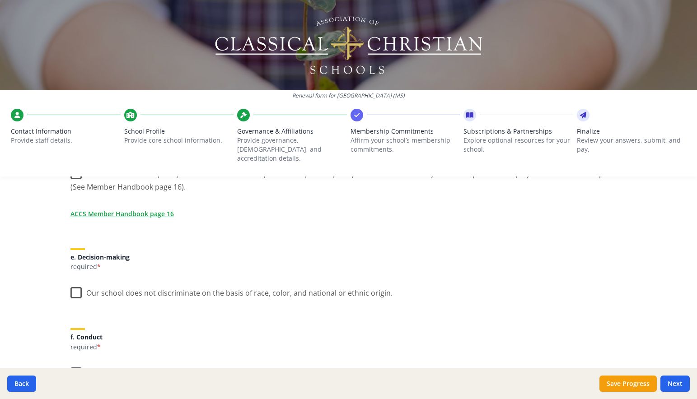
scroll to position [467, 0]
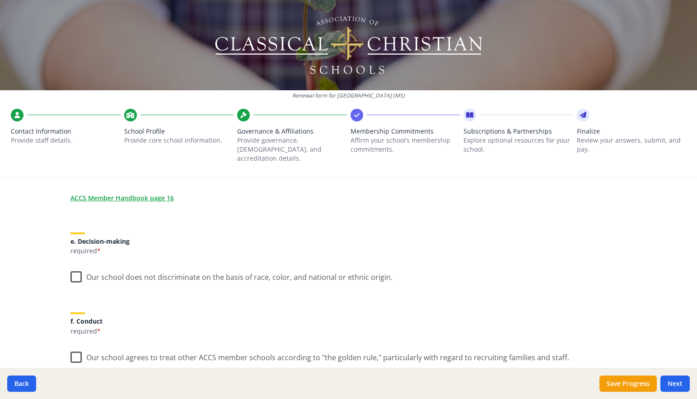
click at [72, 270] on label "Our school does not discriminate on the basis of race, color, and national or e…" at bounding box center [231, 275] width 322 height 19
click at [0, 0] on input "Our school does not discriminate on the basis of race, color, and national or e…" at bounding box center [0, 0] width 0 height 0
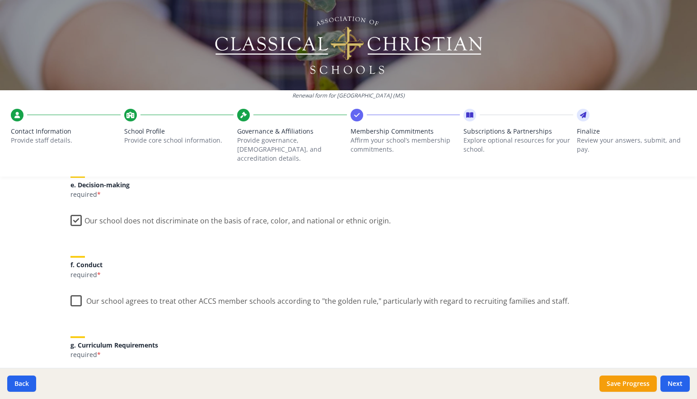
scroll to position [539, 0]
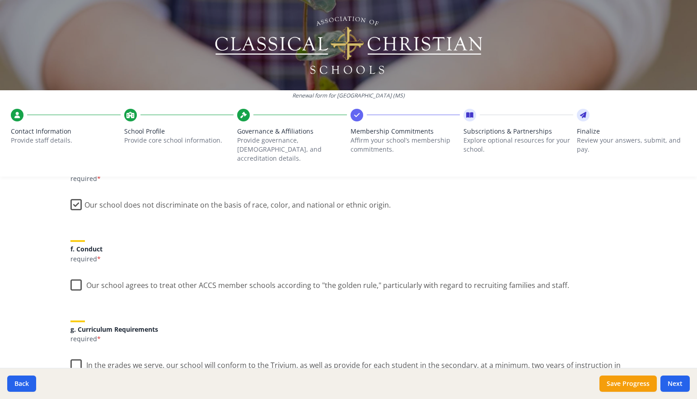
click at [73, 276] on label "Our school agrees to treat other ACCS member schools according to "the golden r…" at bounding box center [319, 283] width 499 height 19
click at [0, 0] on input "Our school agrees to treat other ACCS member schools according to "the golden r…" at bounding box center [0, 0] width 0 height 0
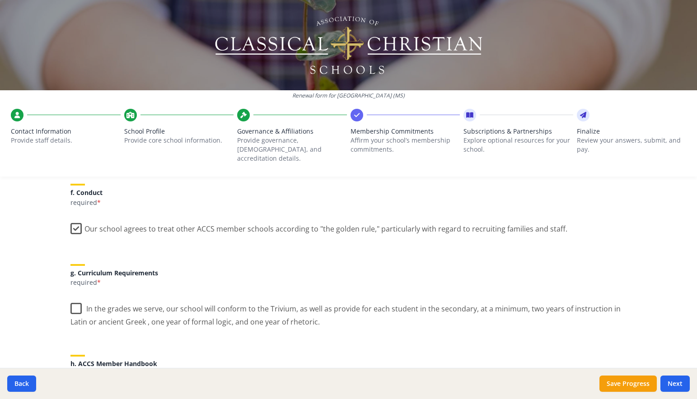
scroll to position [597, 0]
click at [70, 296] on label "In the grades we serve, our school will conform to the Trivium, as well as prov…" at bounding box center [348, 311] width 557 height 30
click at [0, 0] on input "In the grades we serve, our school will conform to the Trivium, as well as prov…" at bounding box center [0, 0] width 0 height 0
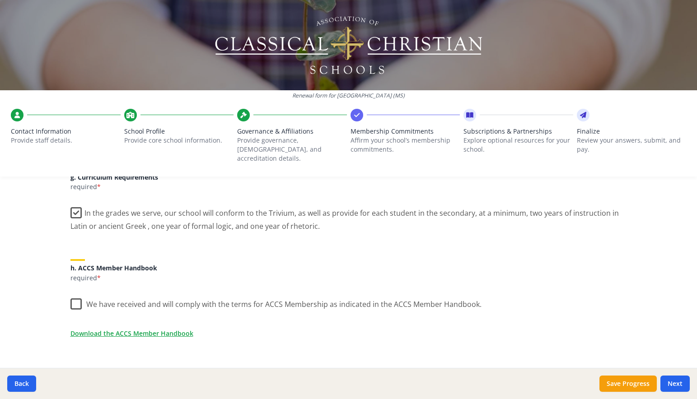
scroll to position [697, 0]
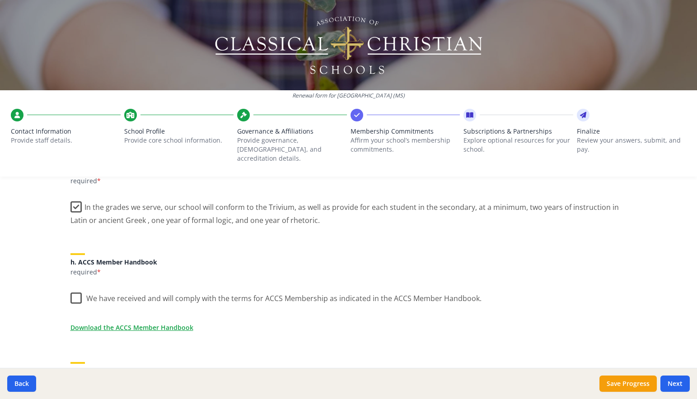
click at [70, 287] on label "We have received and will comply with the terms for ACCS Membership as indicate…" at bounding box center [275, 296] width 411 height 19
click at [0, 0] on input "We have received and will comply with the terms for ACCS Membership as indicate…" at bounding box center [0, 0] width 0 height 0
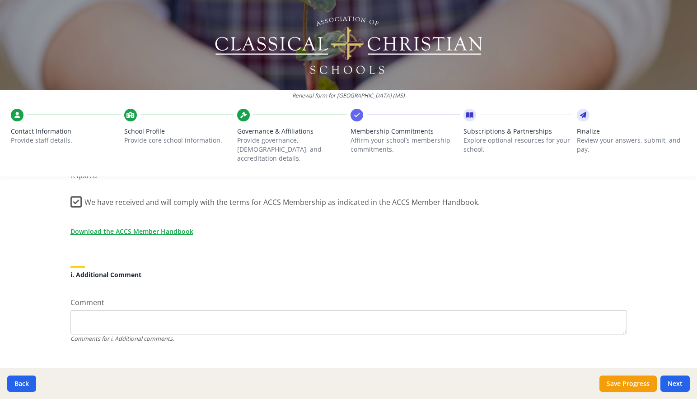
scroll to position [795, 0]
click at [675, 384] on button "Next" at bounding box center [674, 384] width 29 height 16
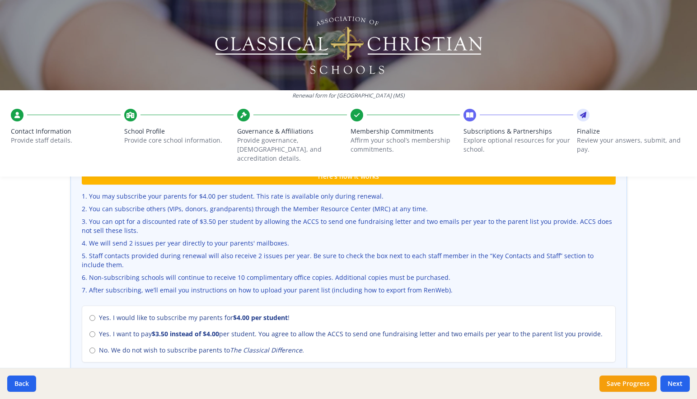
scroll to position [317, 0]
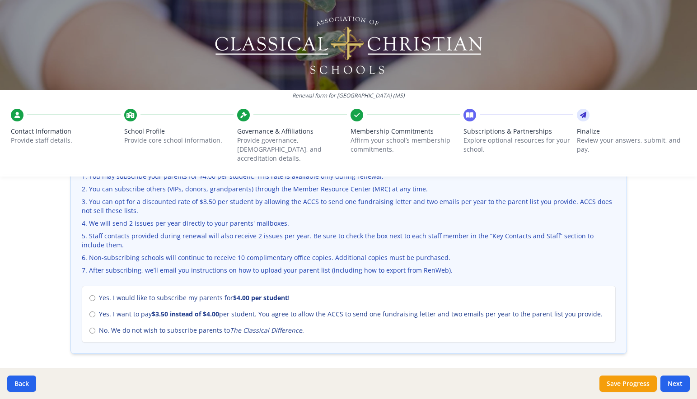
click at [89, 328] on input "No. We do not wish to subscribe parents to The Classical Difference ." at bounding box center [92, 331] width 6 height 6
radio input "true"
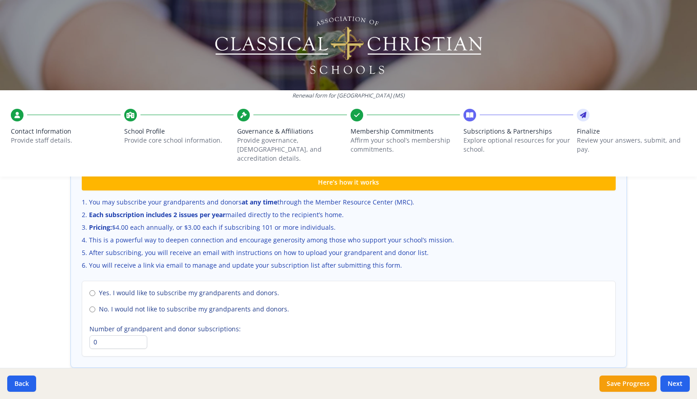
scroll to position [598, 0]
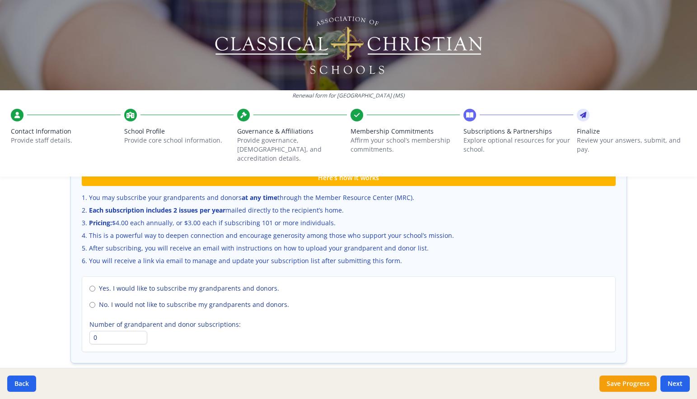
click at [91, 302] on input "No. I would not like to subscribe my grandparents and donors." at bounding box center [92, 305] width 6 height 6
radio input "true"
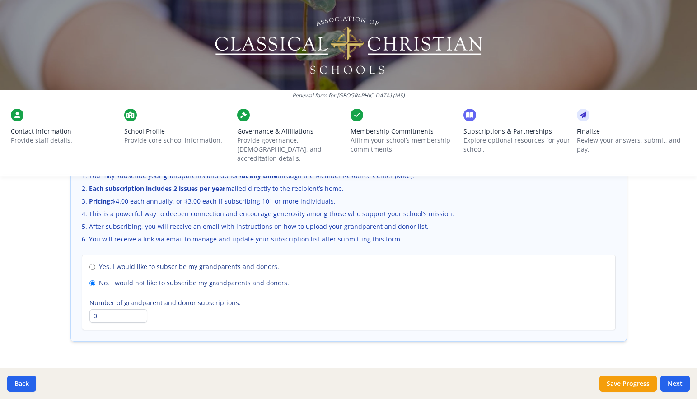
scroll to position [632, 0]
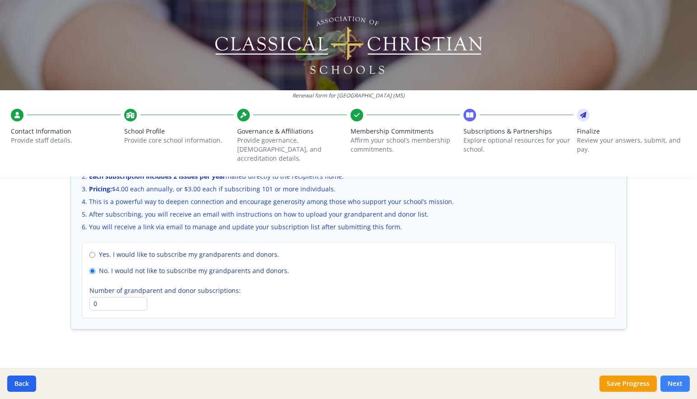
click at [674, 383] on button "Next" at bounding box center [674, 384] width 29 height 16
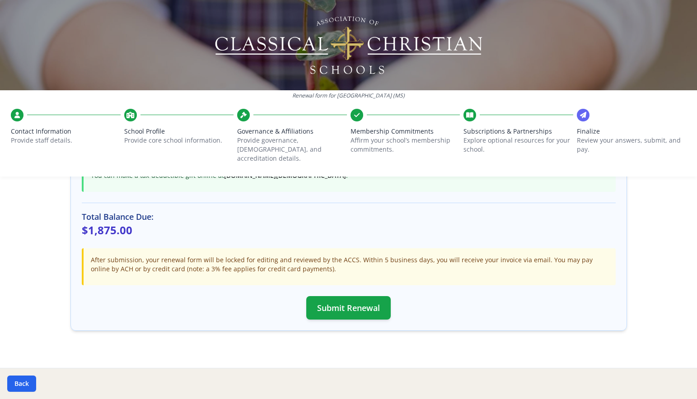
scroll to position [252, 0]
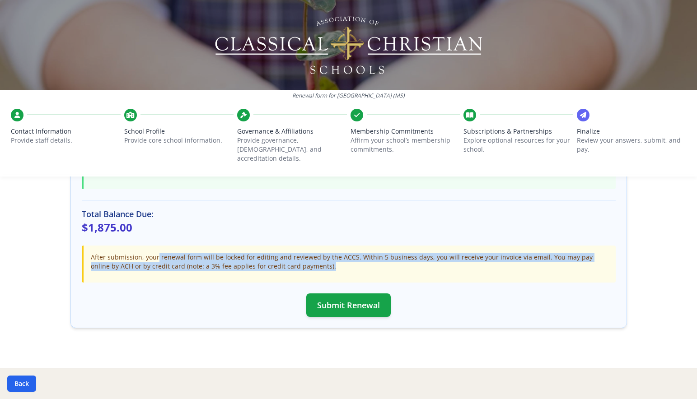
drag, startPoint x: 131, startPoint y: 248, endPoint x: 272, endPoint y: 257, distance: 140.8
click at [272, 257] on p "After submission, your renewal form will be locked for editing and reviewed by …" at bounding box center [350, 262] width 518 height 18
click at [346, 294] on button "Submit Renewal" at bounding box center [348, 305] width 84 height 23
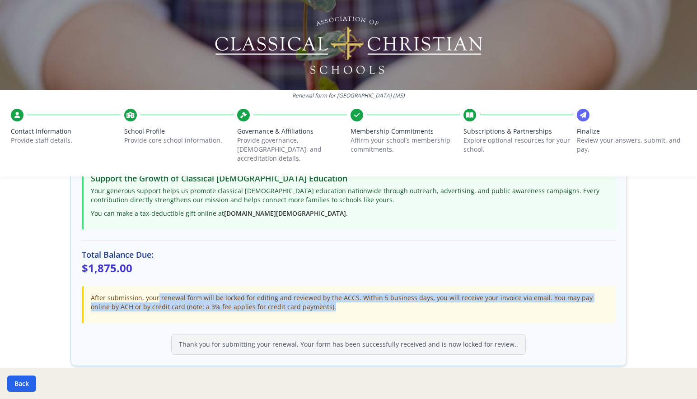
scroll to position [249, 0]
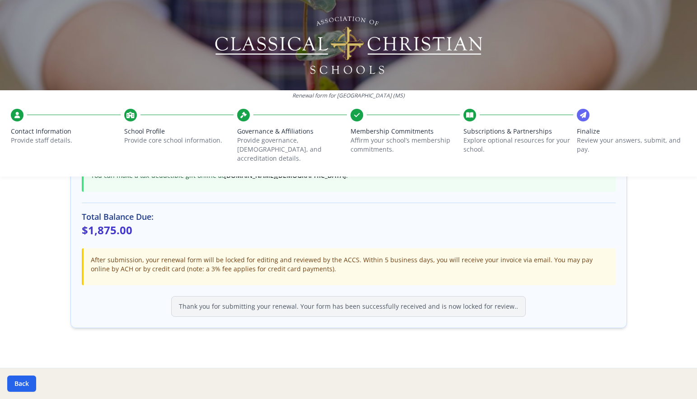
click at [607, 268] on div "After submission, your renewal form will be locked for editing and reviewed by …" at bounding box center [349, 266] width 534 height 37
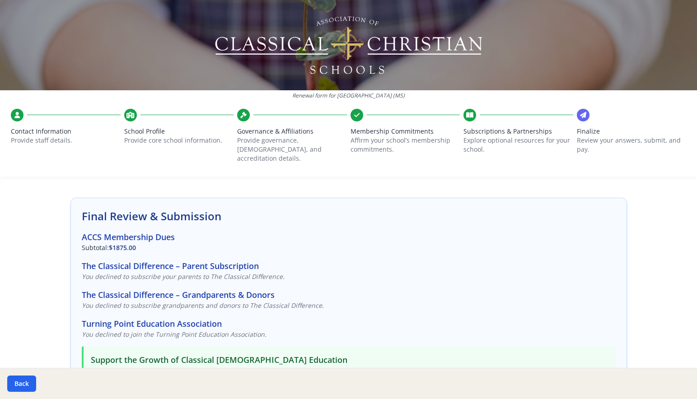
scroll to position [0, 0]
